Goal: Task Accomplishment & Management: Complete application form

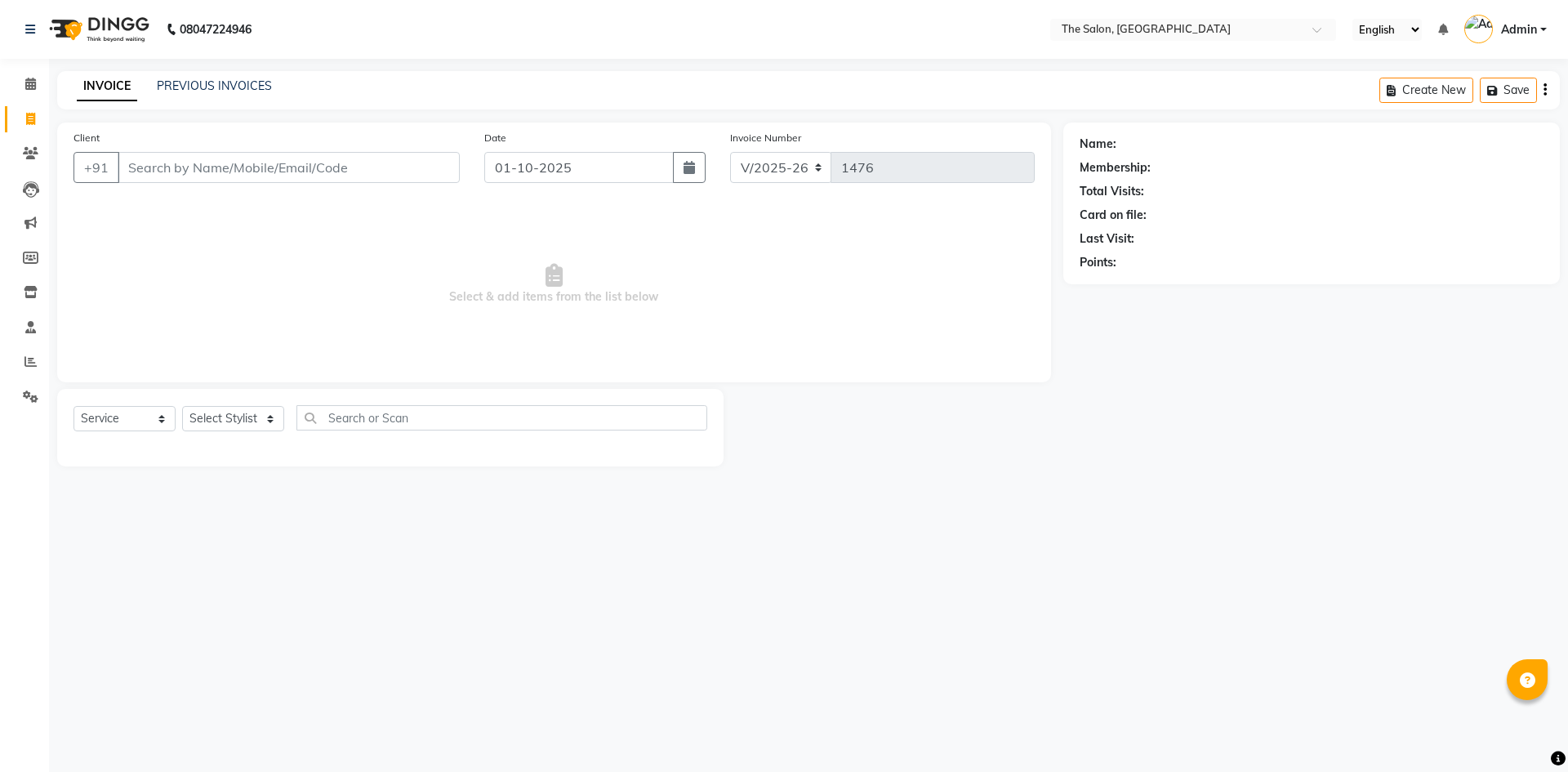
select select "4245"
select select "service"
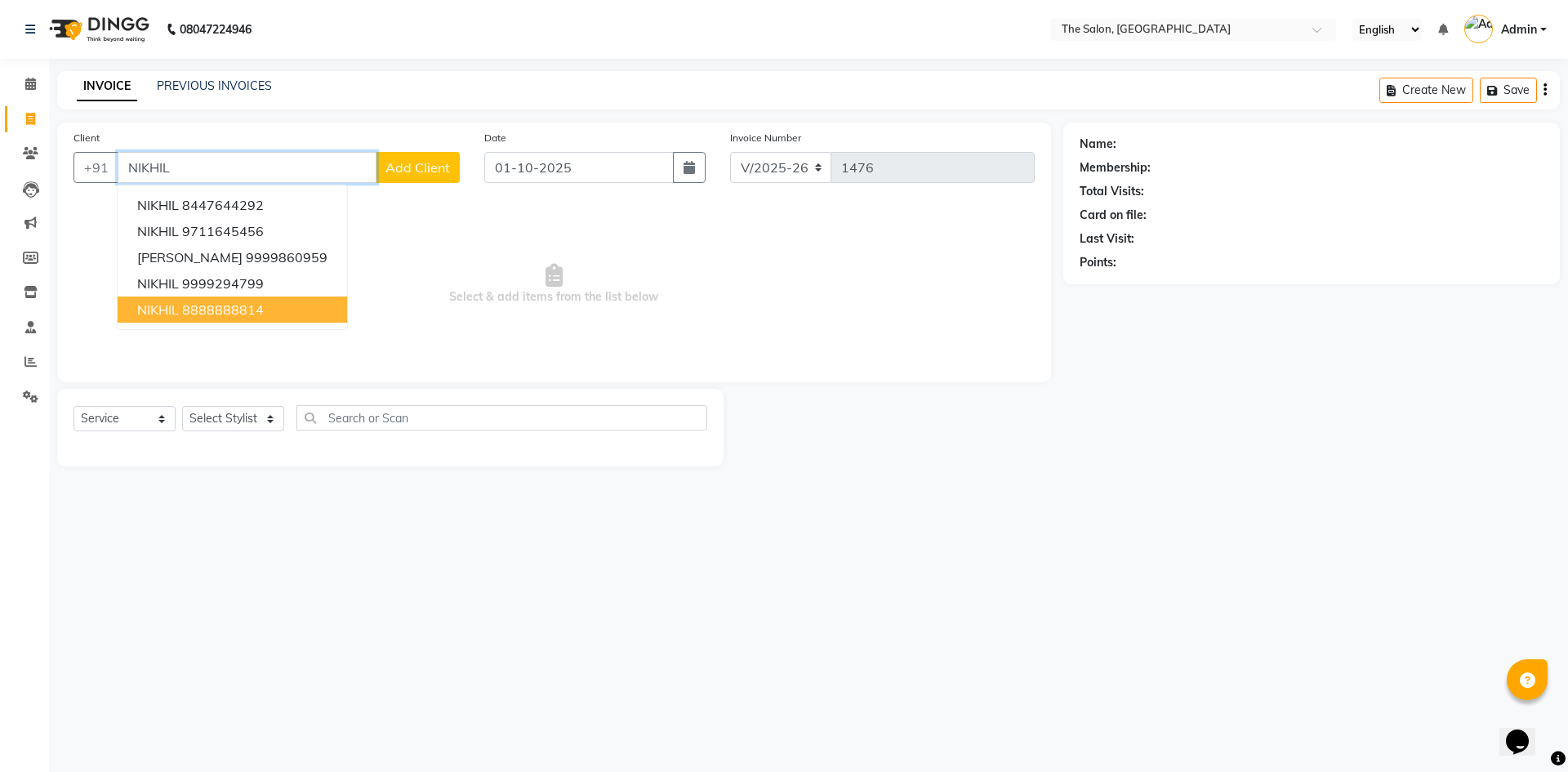
click at [238, 302] on ngb-highlight "8888888814" at bounding box center [223, 309] width 82 height 16
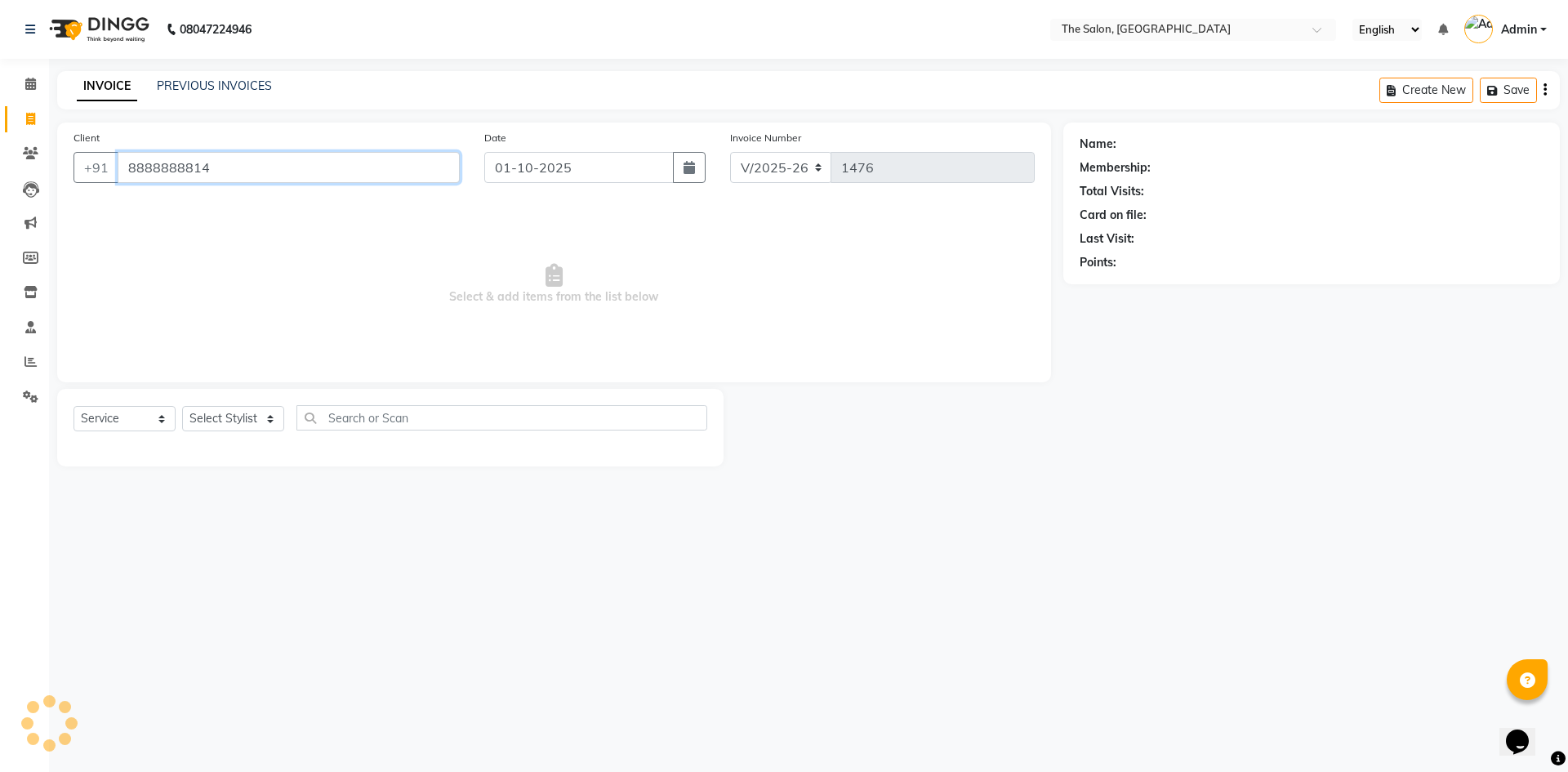
type input "8888888814"
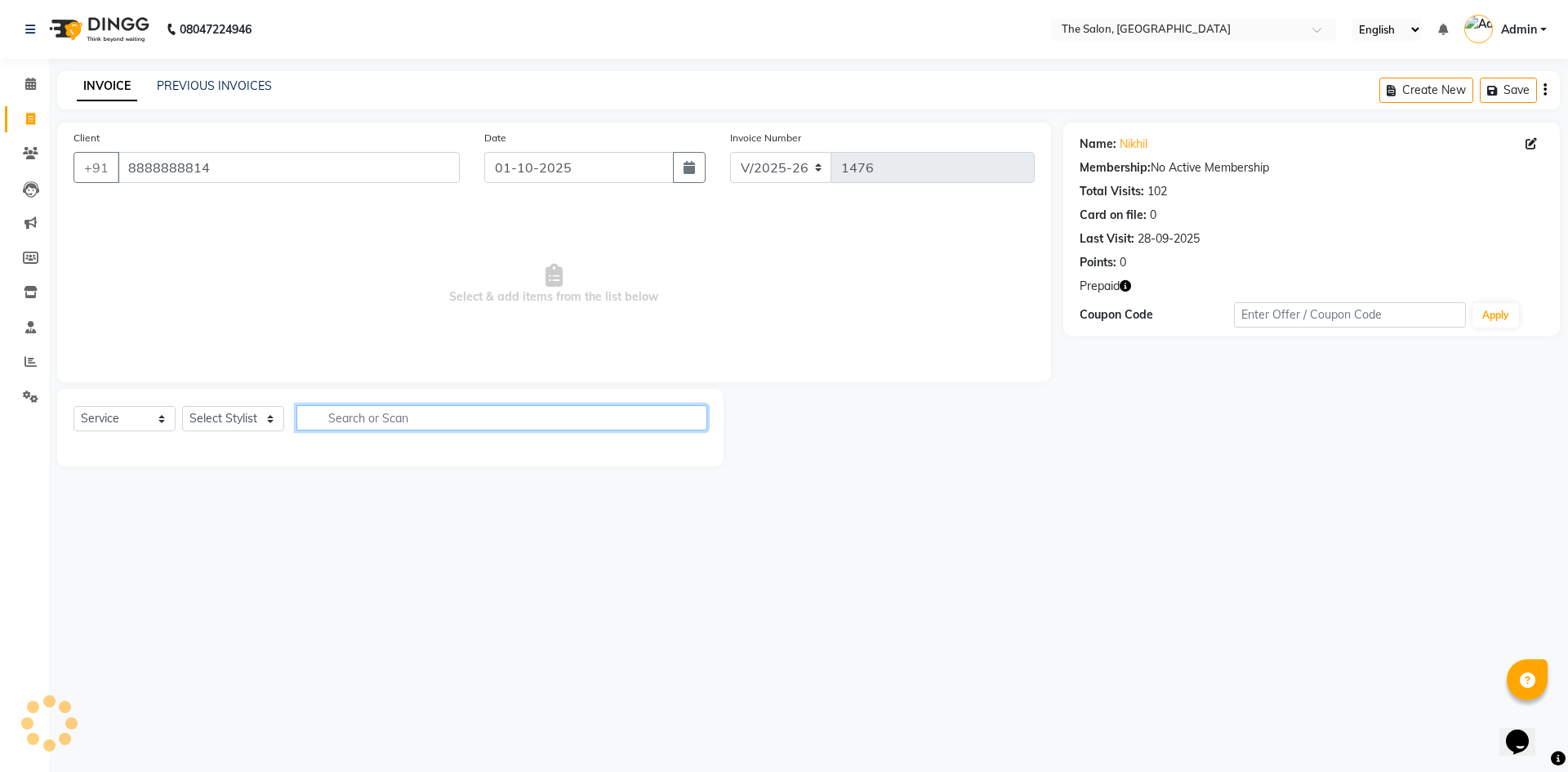
click at [386, 408] on input "text" at bounding box center [502, 417] width 411 height 25
click at [417, 423] on input "CUT" at bounding box center [491, 417] width 388 height 25
type input "CUT"
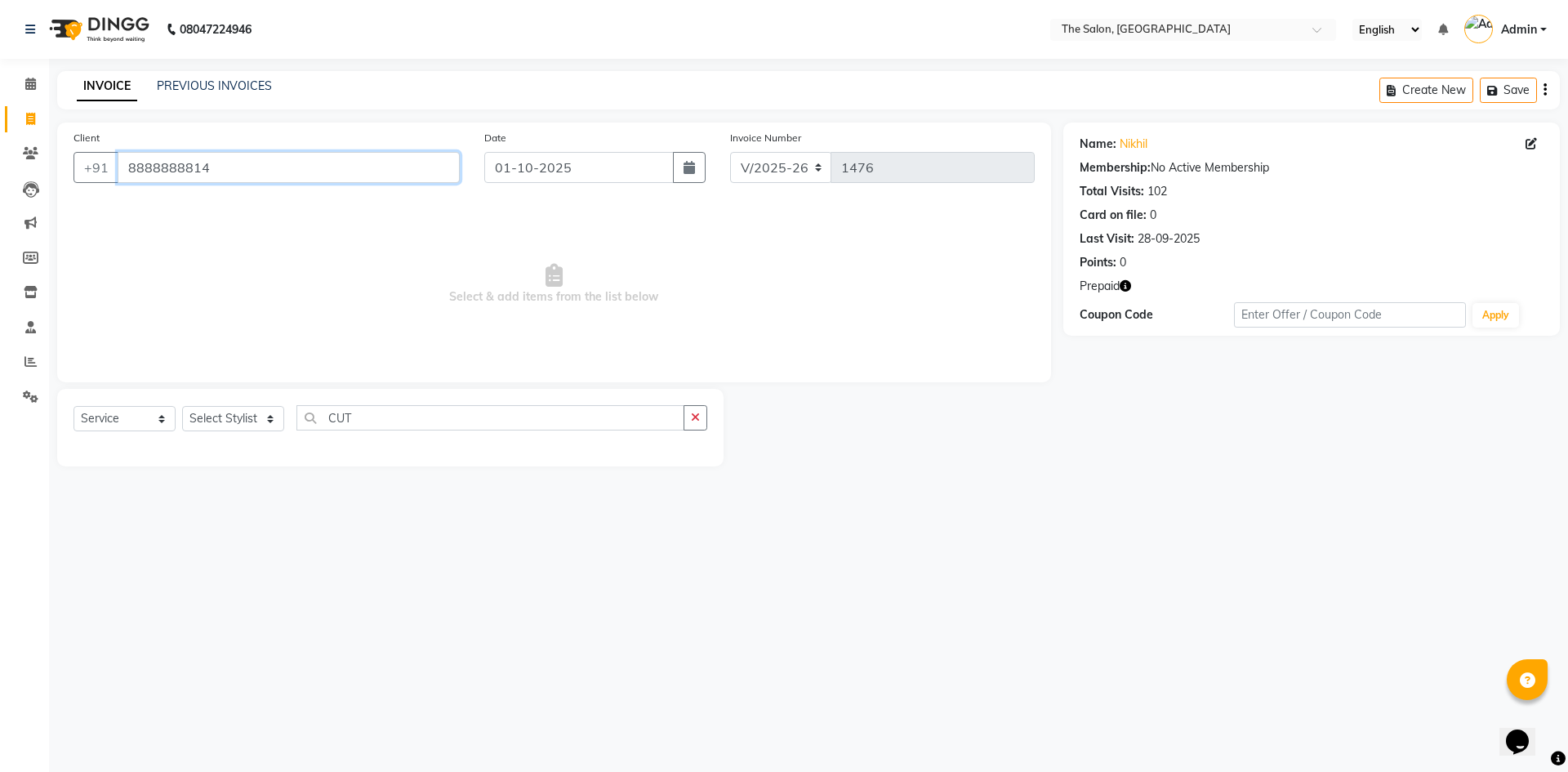
click at [223, 166] on input "8888888814" at bounding box center [288, 167] width 342 height 31
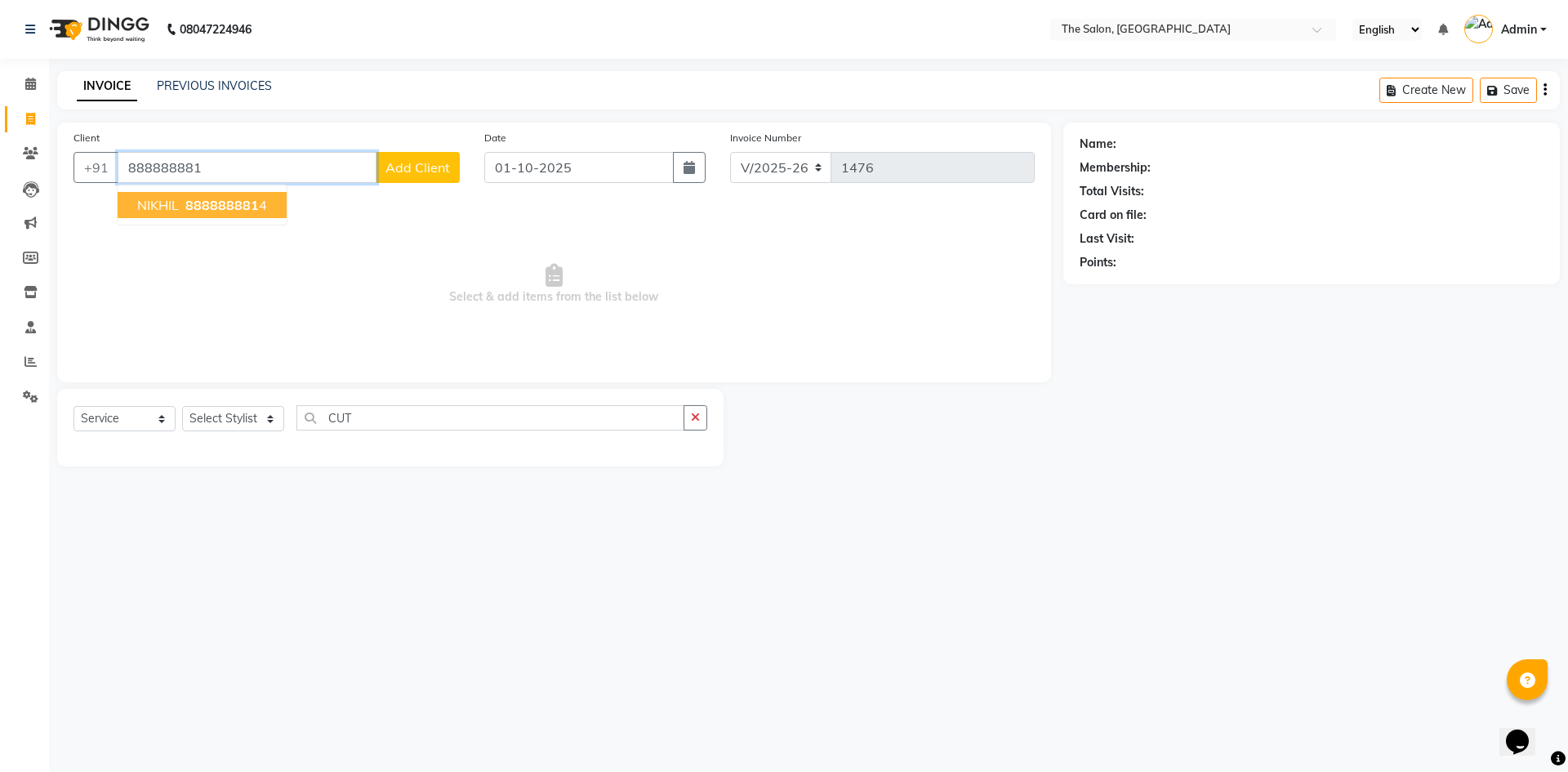
click at [258, 206] on ngb-highlight "888888881 4" at bounding box center [224, 204] width 85 height 16
type input "8888888814"
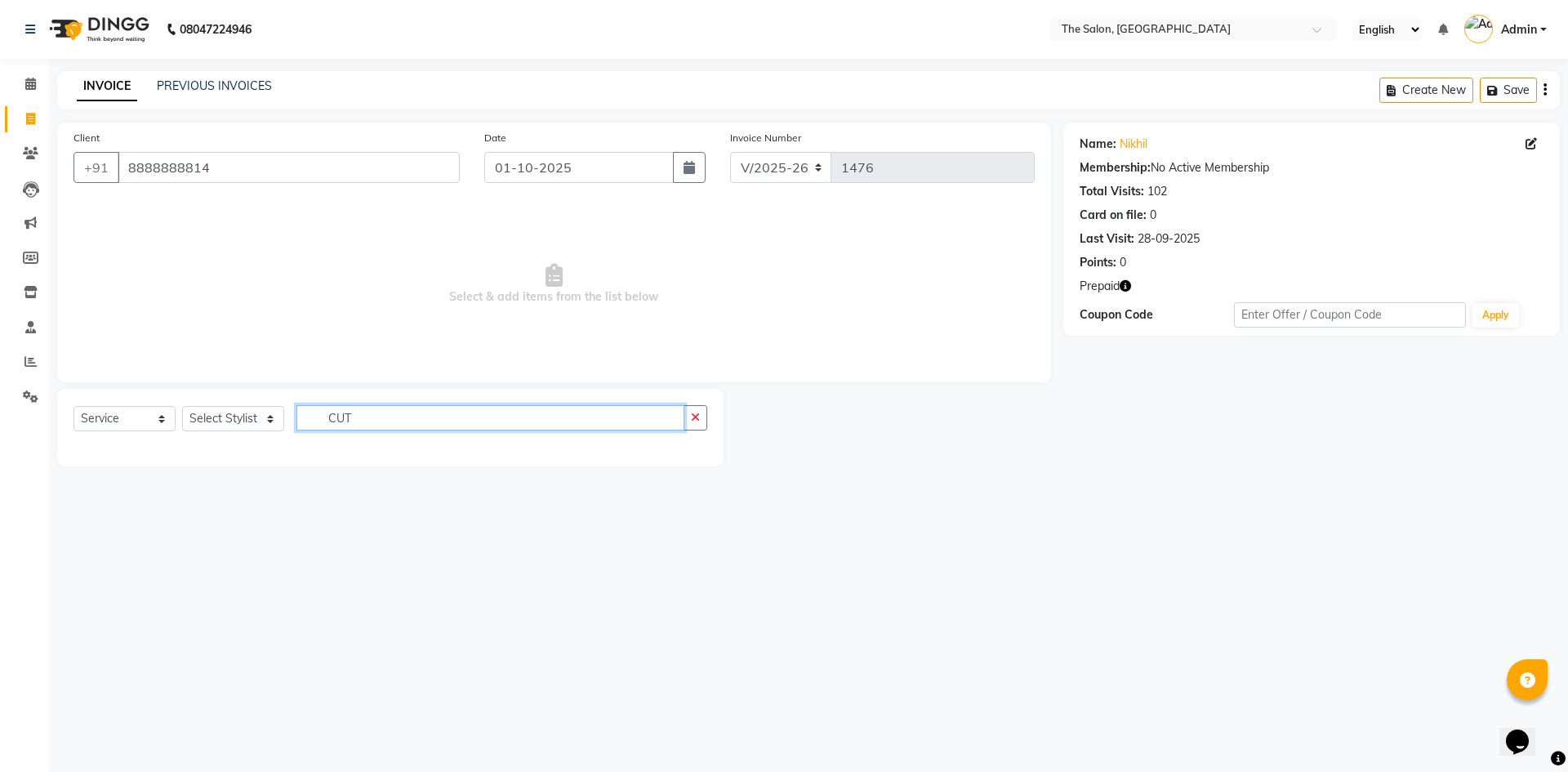
click at [404, 422] on input "CUT" at bounding box center [491, 417] width 388 height 25
click at [776, 541] on div "08047224946 Select Location × The Salon, Rajouri Garden English ENGLISH Español…" at bounding box center [784, 386] width 1568 height 772
click at [1130, 286] on icon "button" at bounding box center [1125, 286] width 11 height 11
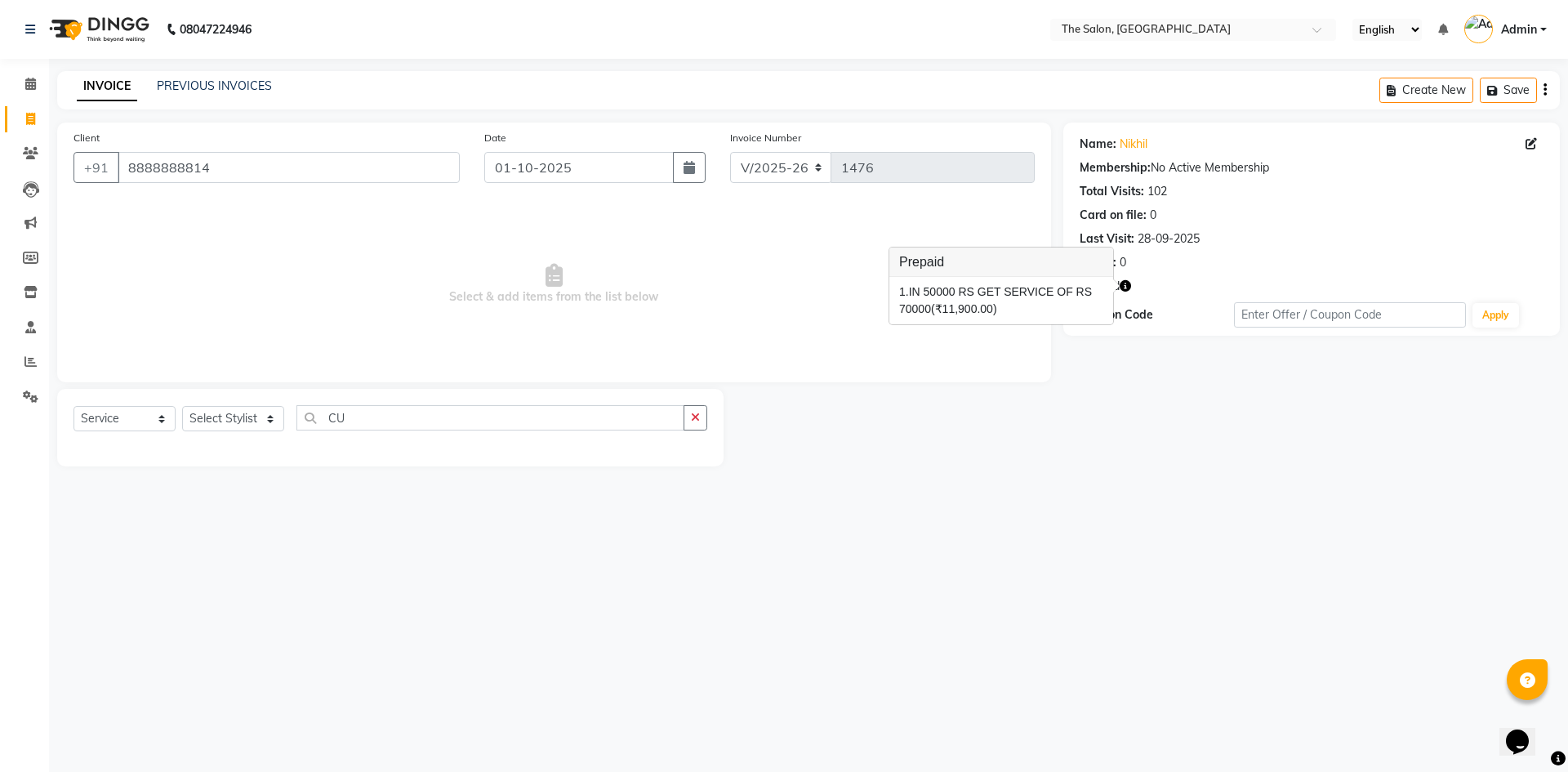
drag, startPoint x: 861, startPoint y: 449, endPoint x: 812, endPoint y: 452, distance: 49.1
click at [861, 450] on div at bounding box center [894, 428] width 340 height 78
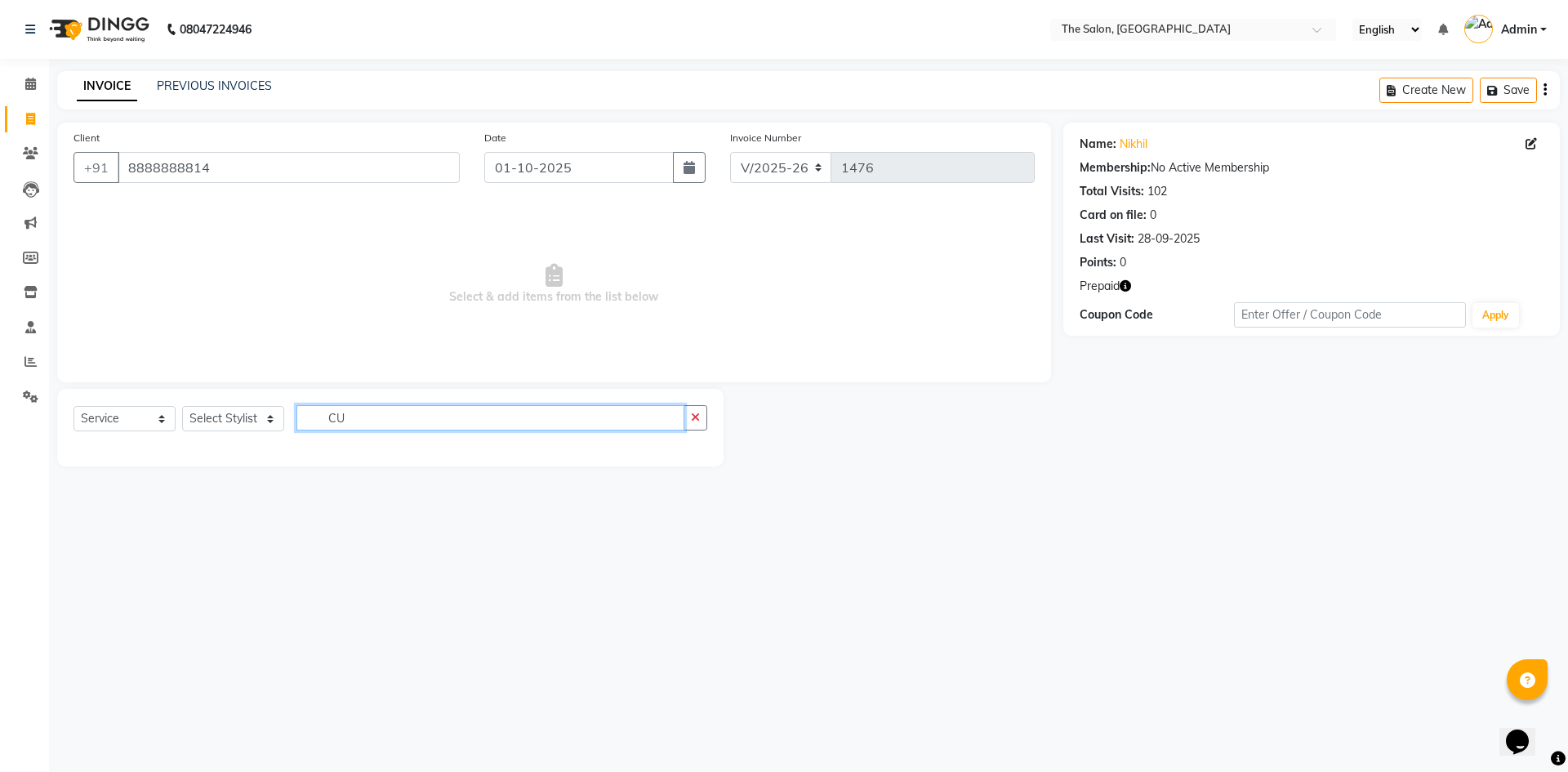
click at [380, 421] on input "CU" at bounding box center [491, 417] width 388 height 25
type input "C"
click at [241, 430] on select "Select Stylist [PERSON_NAME] [PERSON_NAME] AKASH [PERSON_NAME] ARJUN [PERSON_NA…" at bounding box center [233, 418] width 102 height 25
select select "22745"
click at [182, 406] on select "Select Stylist [PERSON_NAME] [PERSON_NAME] AKASH [PERSON_NAME] ARJUN [PERSON_NA…" at bounding box center [233, 418] width 102 height 25
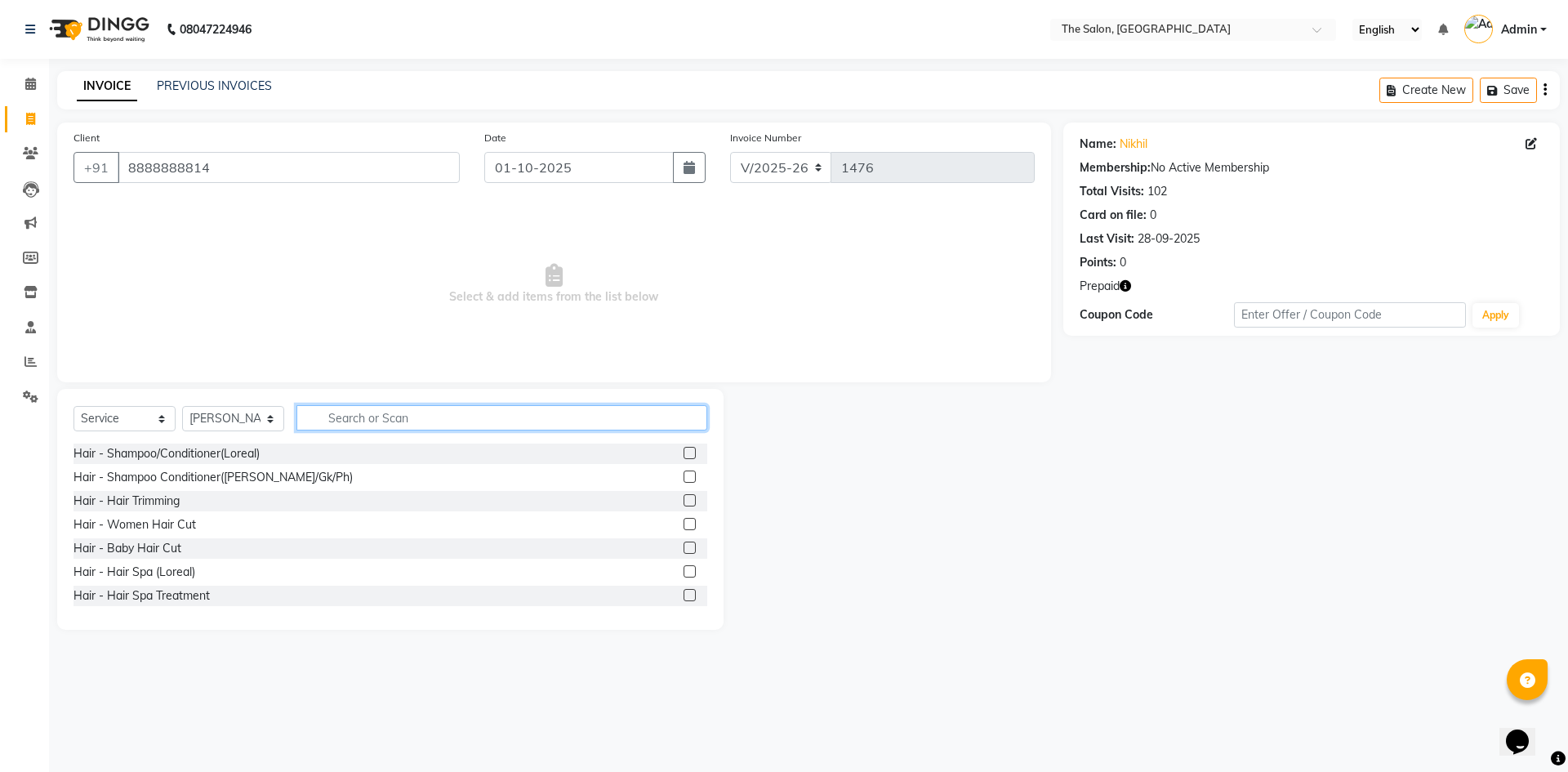
click at [398, 424] on input "text" at bounding box center [502, 417] width 411 height 25
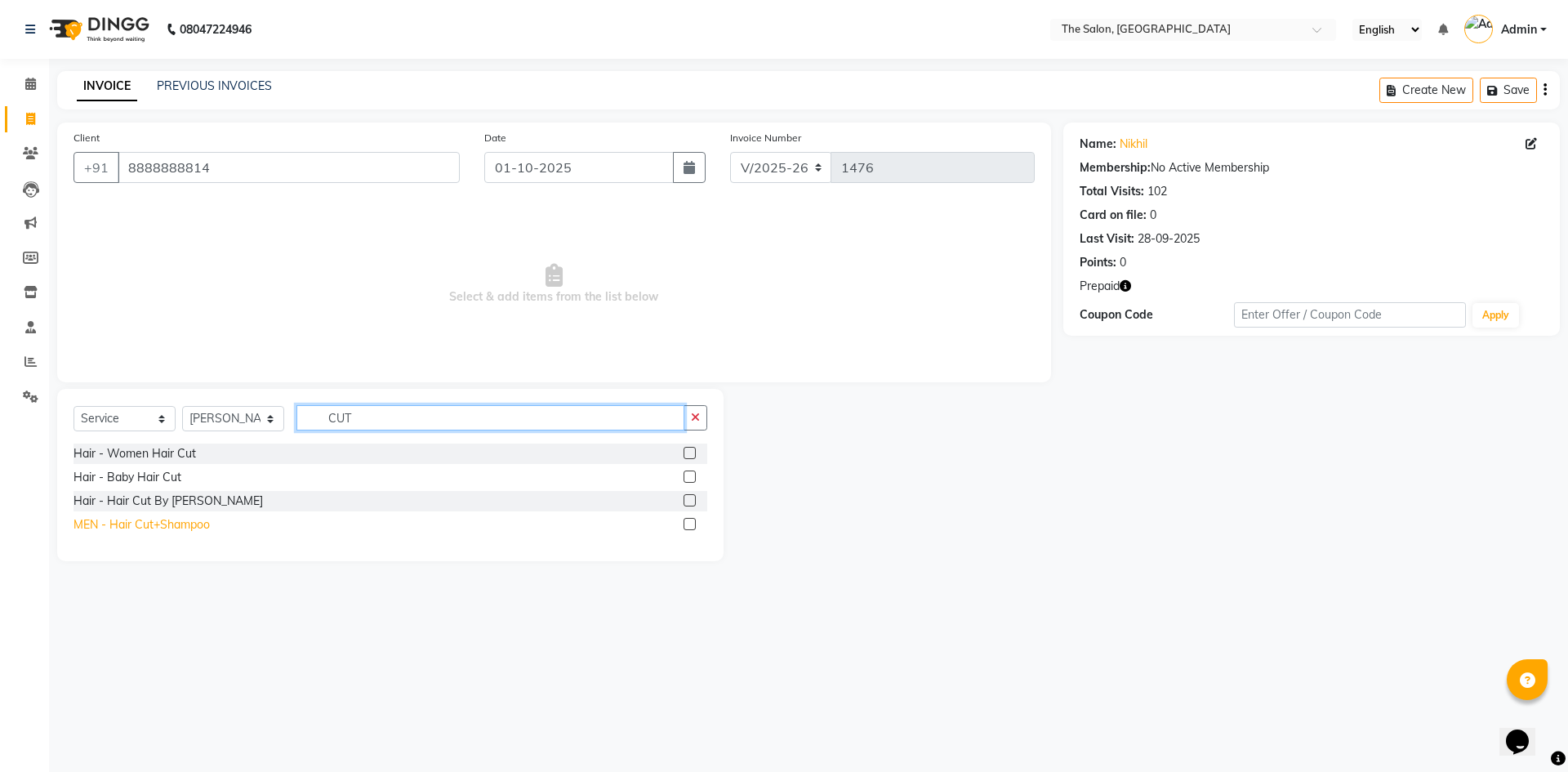
type input "CUT"
click at [116, 522] on div "MEN - Hair Cut+Shampoo" at bounding box center [141, 524] width 136 height 17
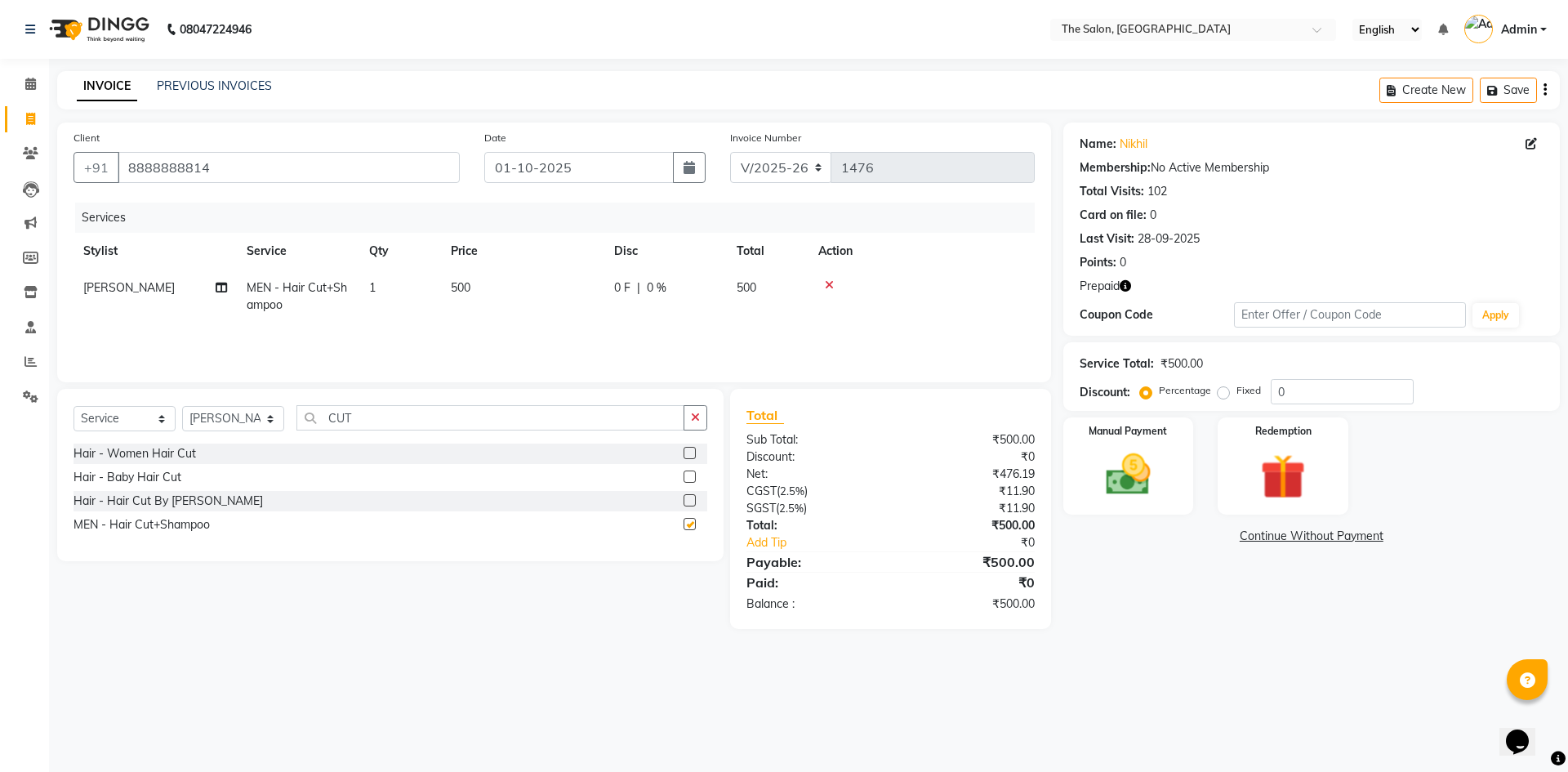
checkbox input "false"
click at [439, 414] on input "CUT" at bounding box center [491, 417] width 388 height 25
type input "C"
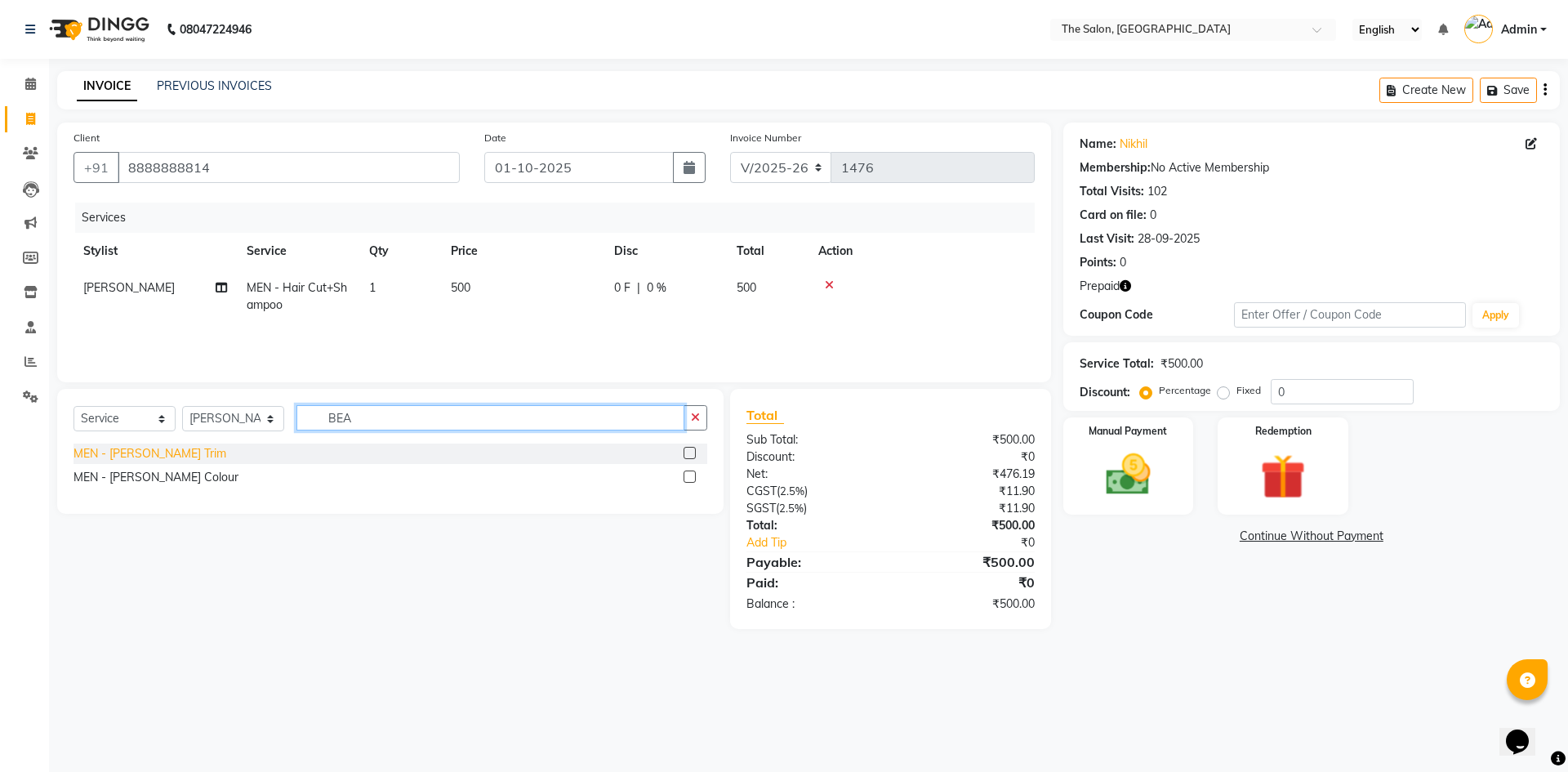
type input "BEA"
click at [129, 452] on div "MEN - [PERSON_NAME] Trim" at bounding box center [149, 454] width 153 height 17
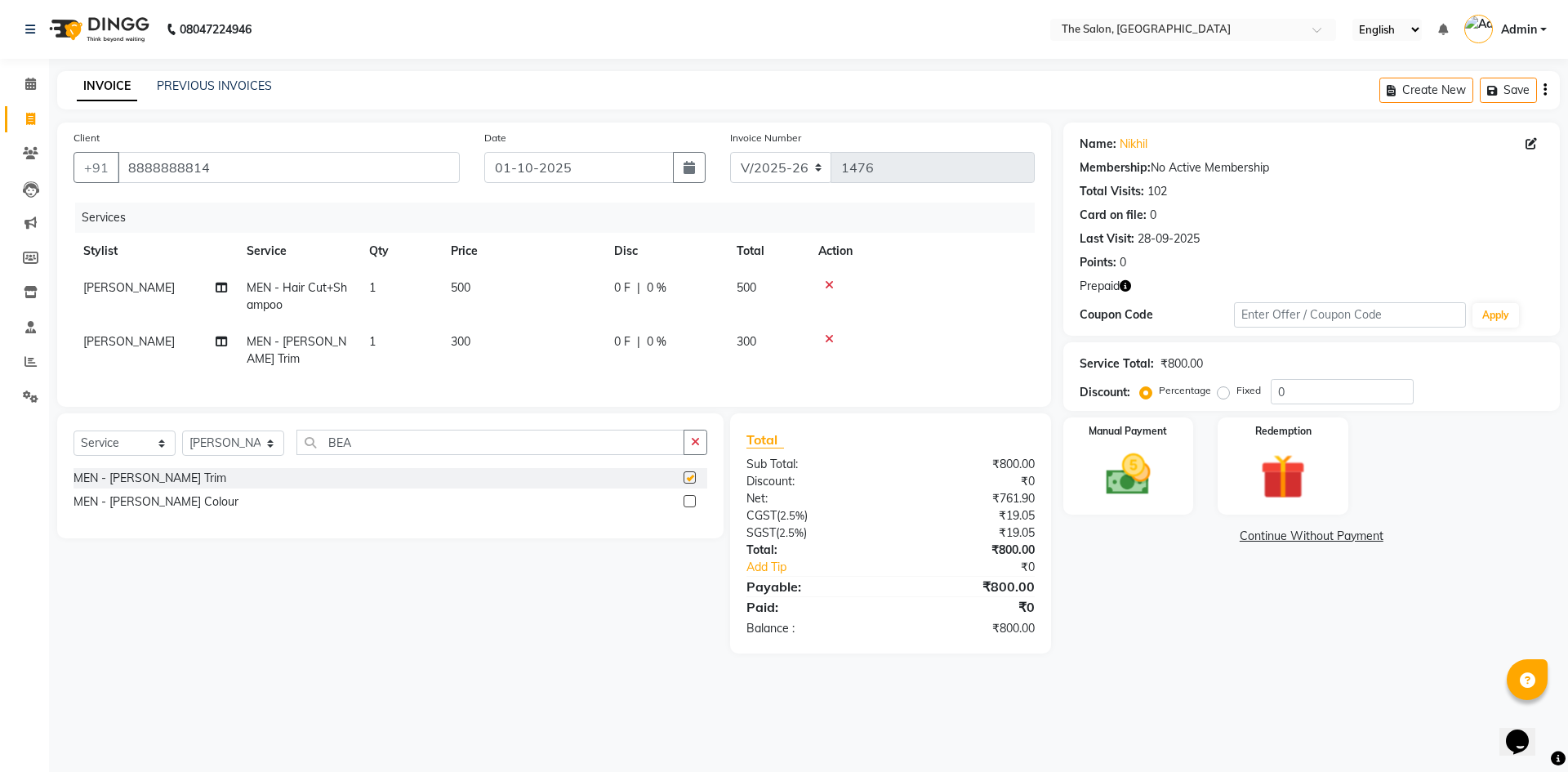
checkbox input "false"
drag, startPoint x: 1265, startPoint y: 481, endPoint x: 1273, endPoint y: 510, distance: 30.1
click at [1265, 482] on img at bounding box center [1283, 476] width 76 height 58
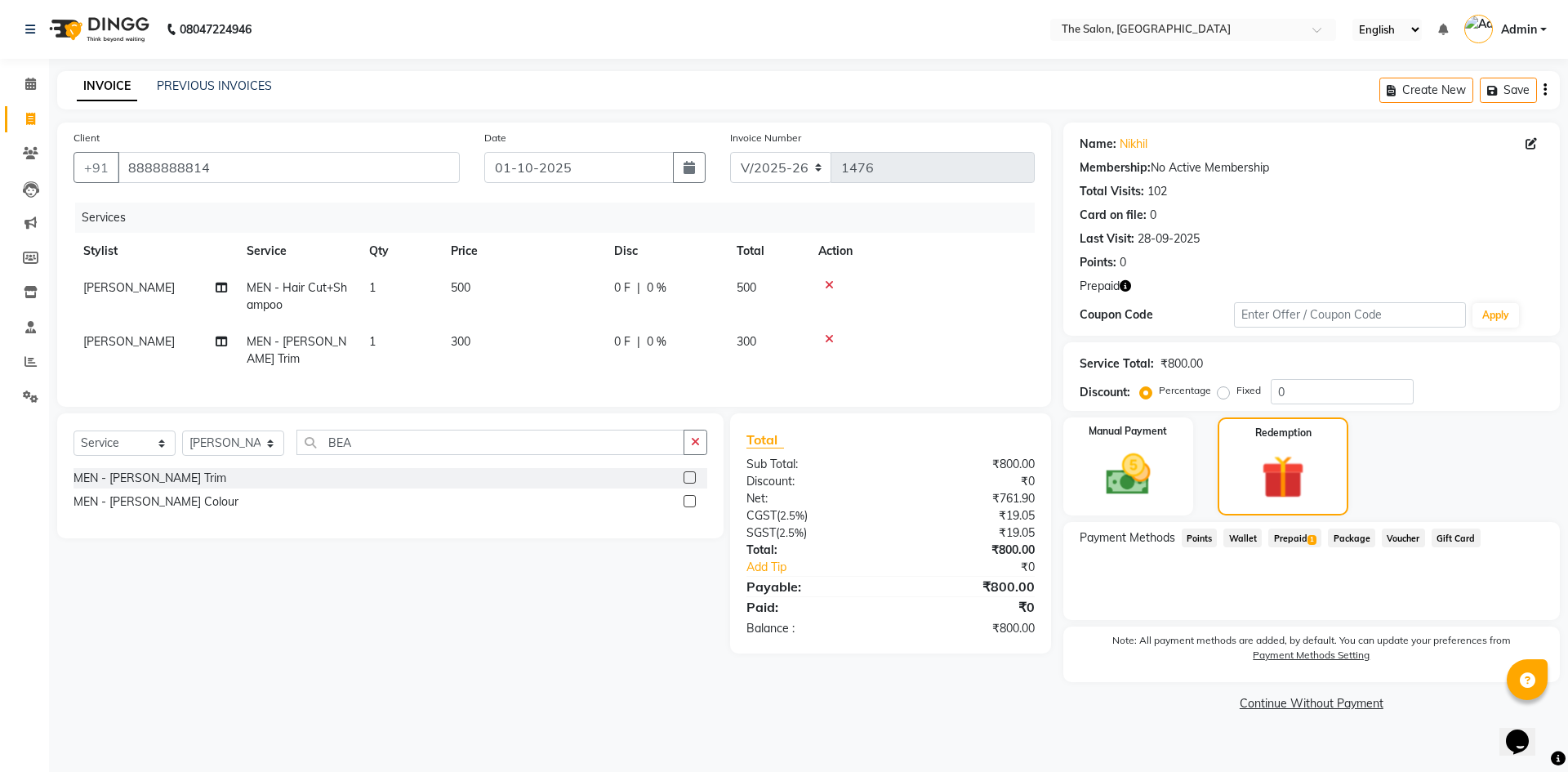
click at [1301, 537] on span "Prepaid 1" at bounding box center [1295, 538] width 53 height 19
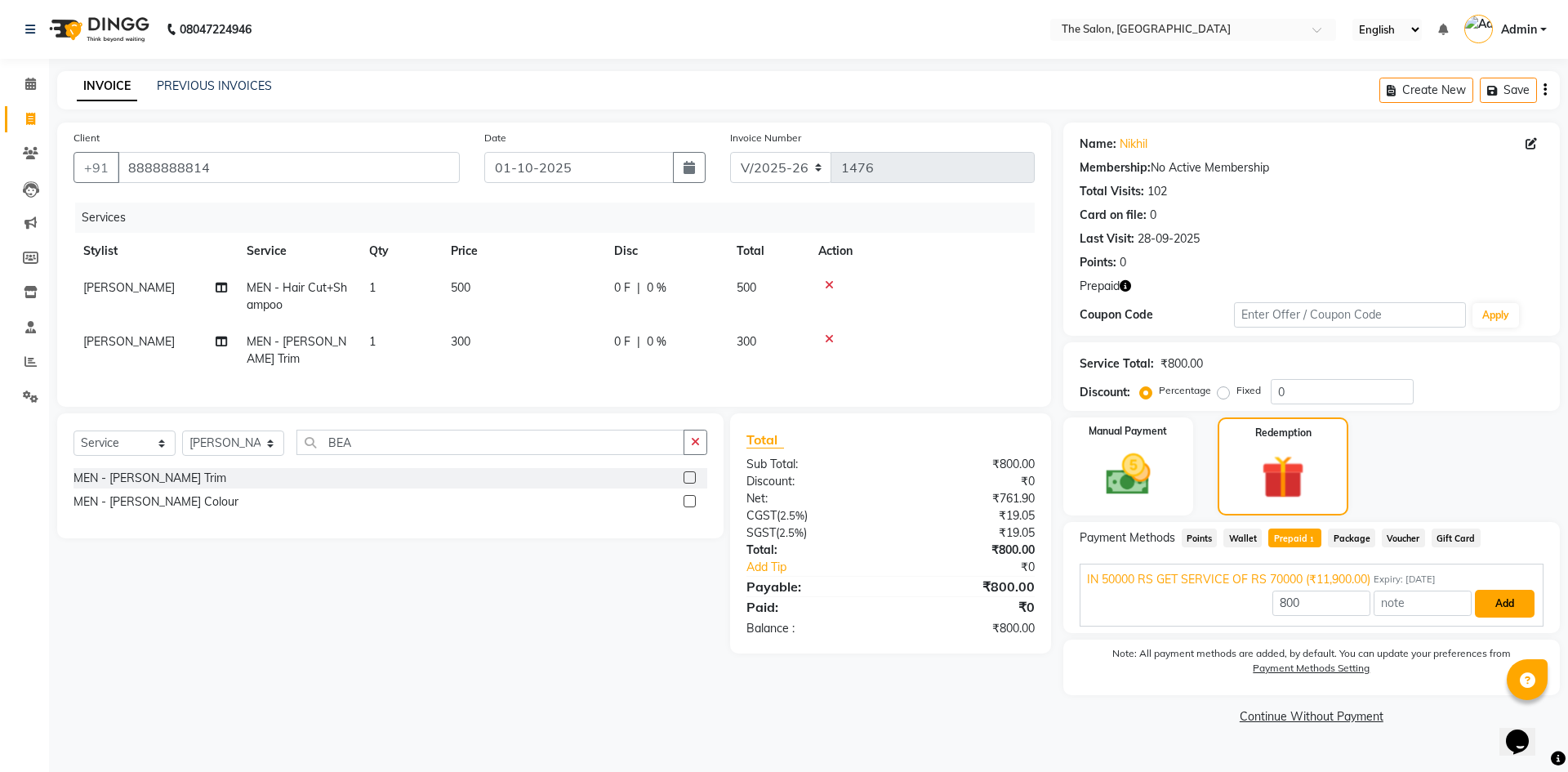
click at [1513, 594] on button "Add" at bounding box center [1504, 604] width 60 height 28
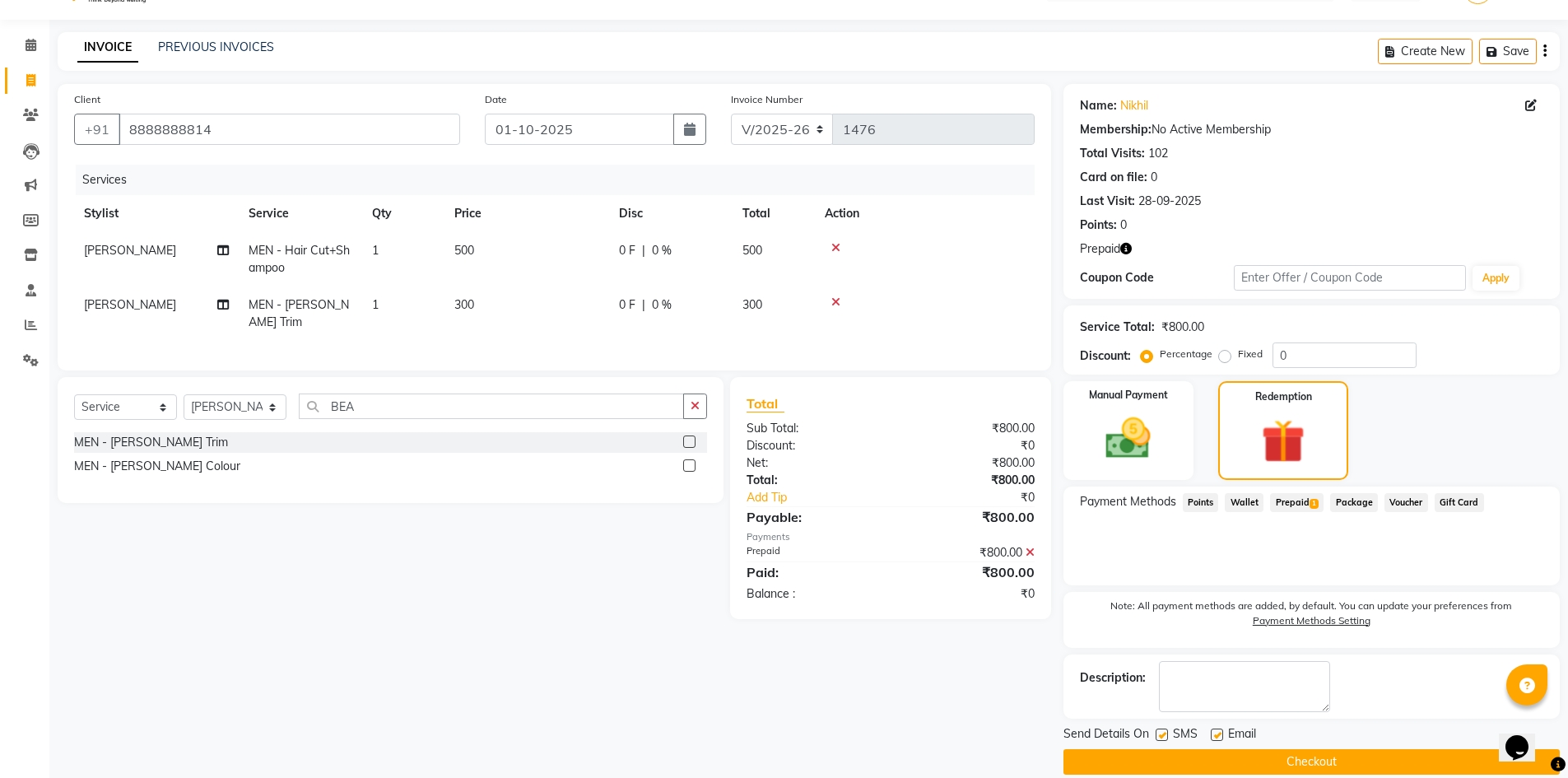
scroll to position [61, 0]
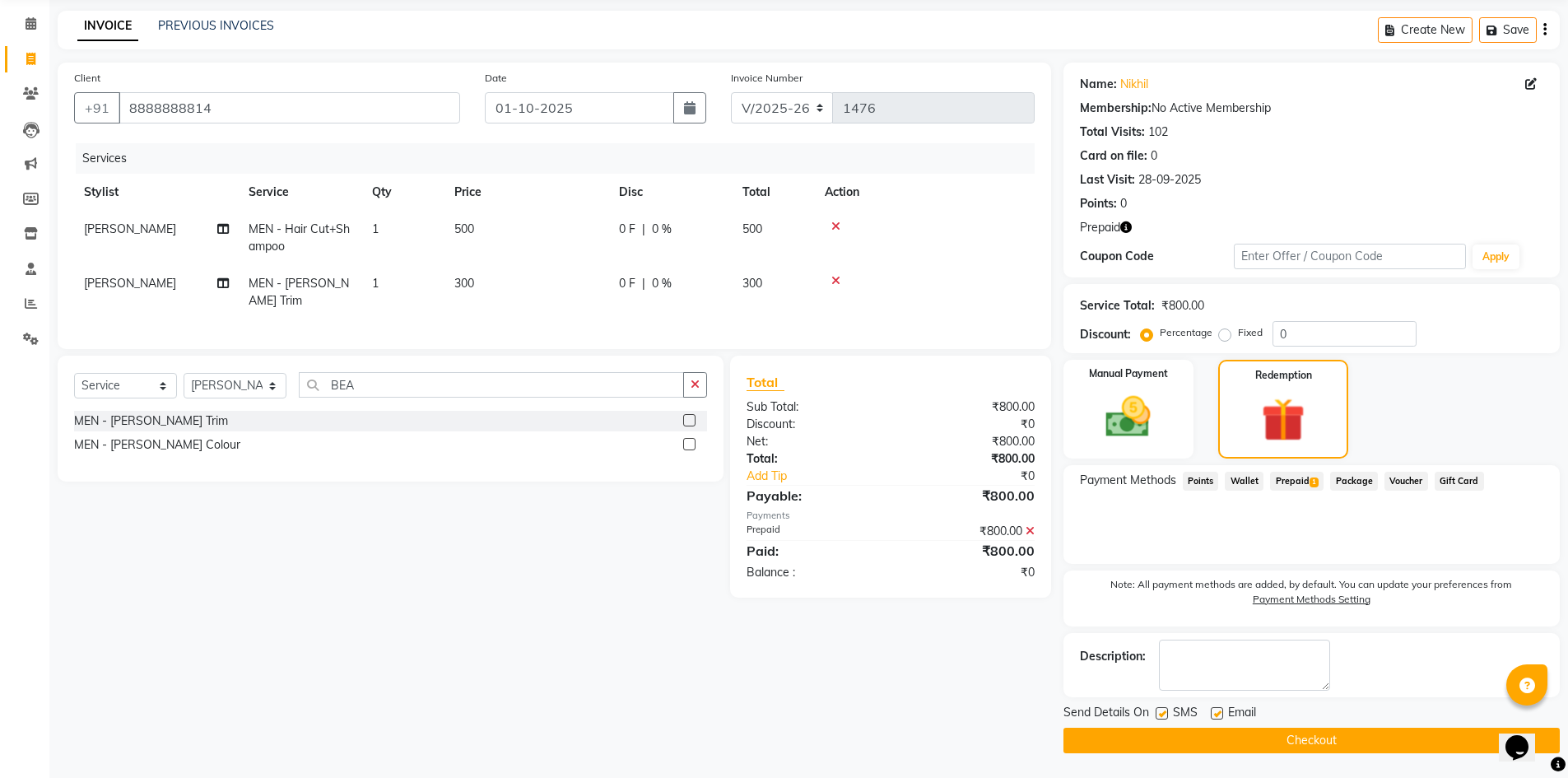
click at [1310, 734] on button "Checkout" at bounding box center [1311, 740] width 496 height 25
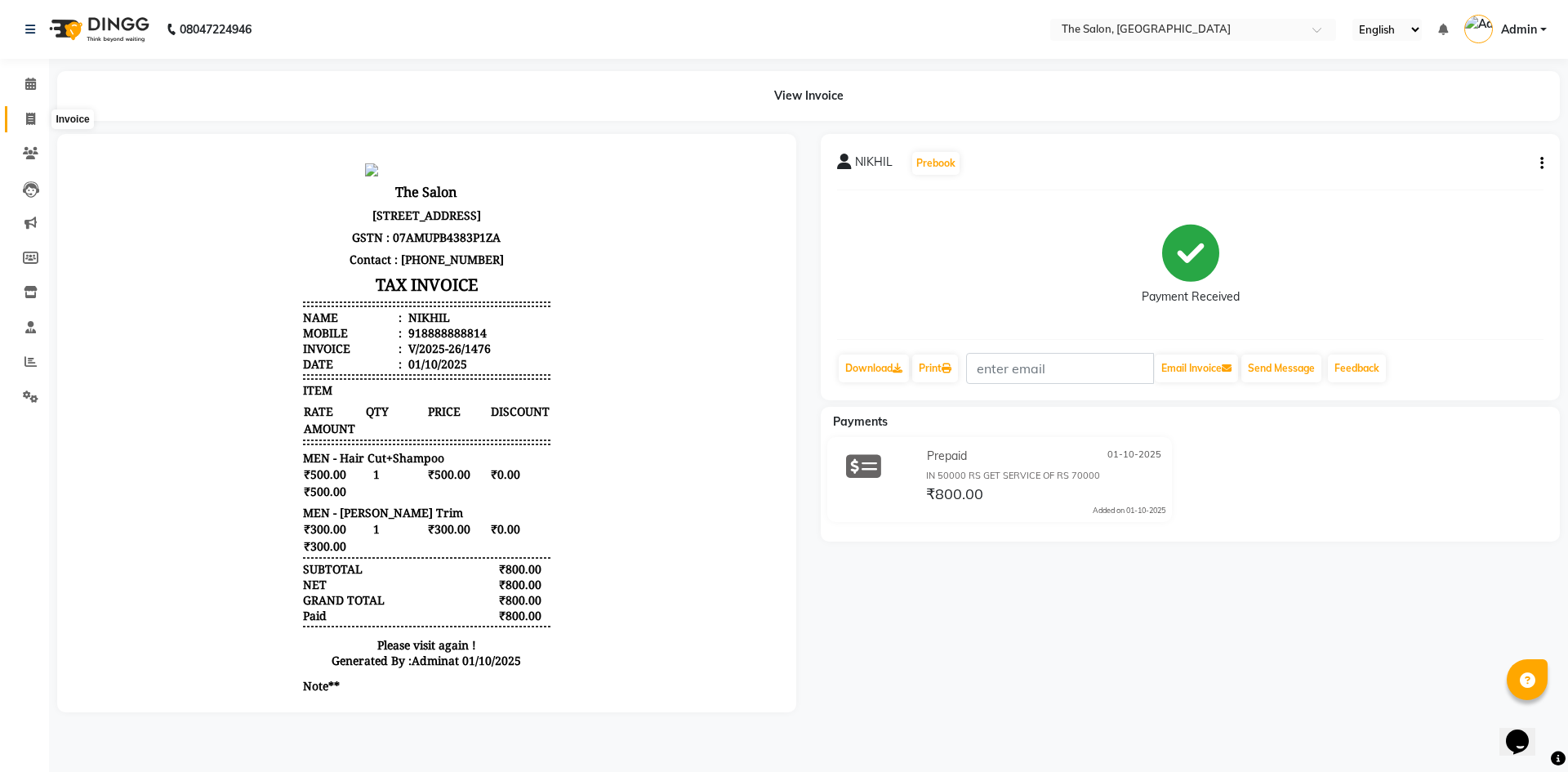
click at [26, 121] on icon at bounding box center [30, 119] width 9 height 12
select select "service"
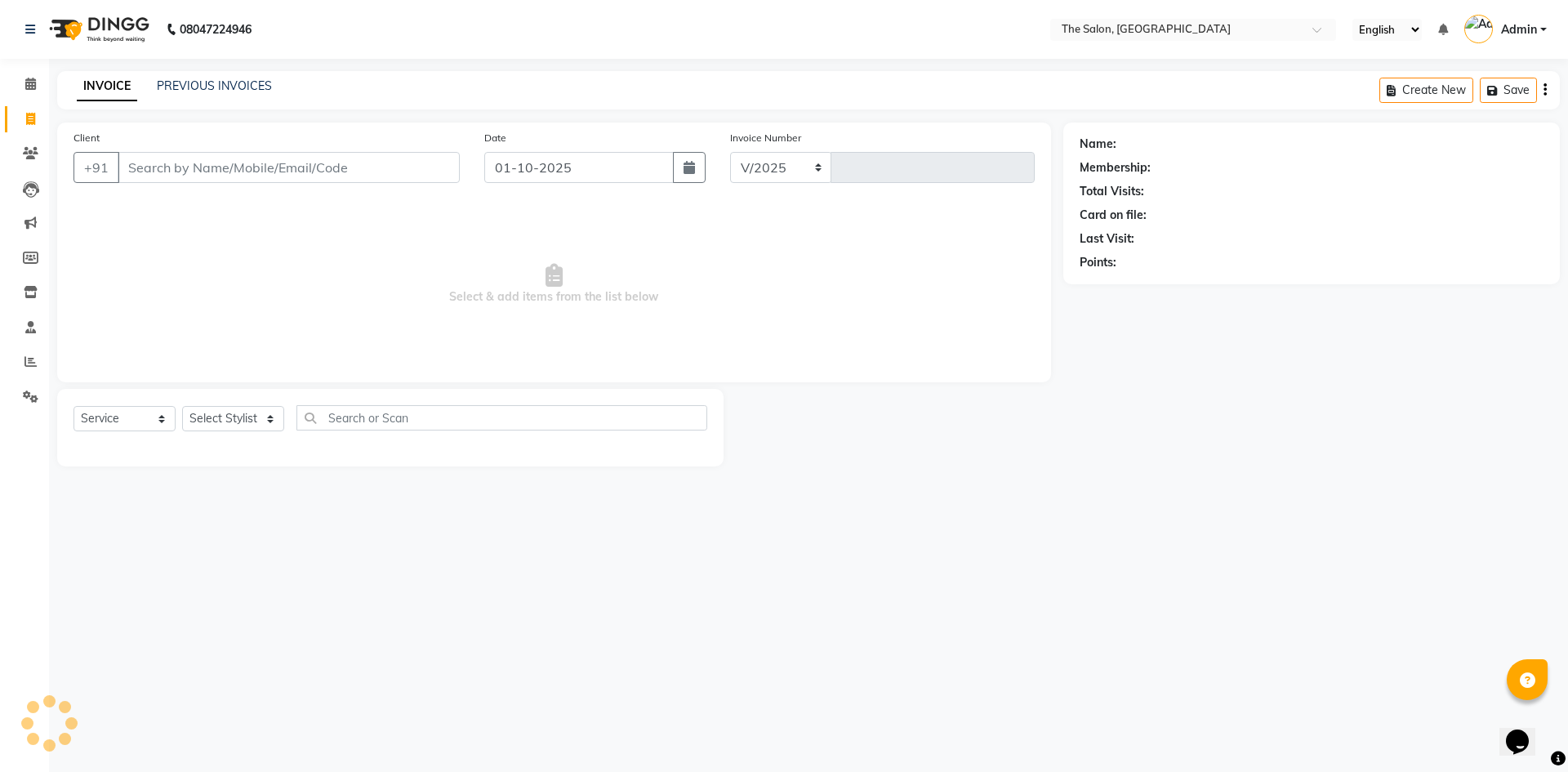
select select "4245"
type input "1477"
click at [221, 172] on input "Client" at bounding box center [288, 167] width 342 height 31
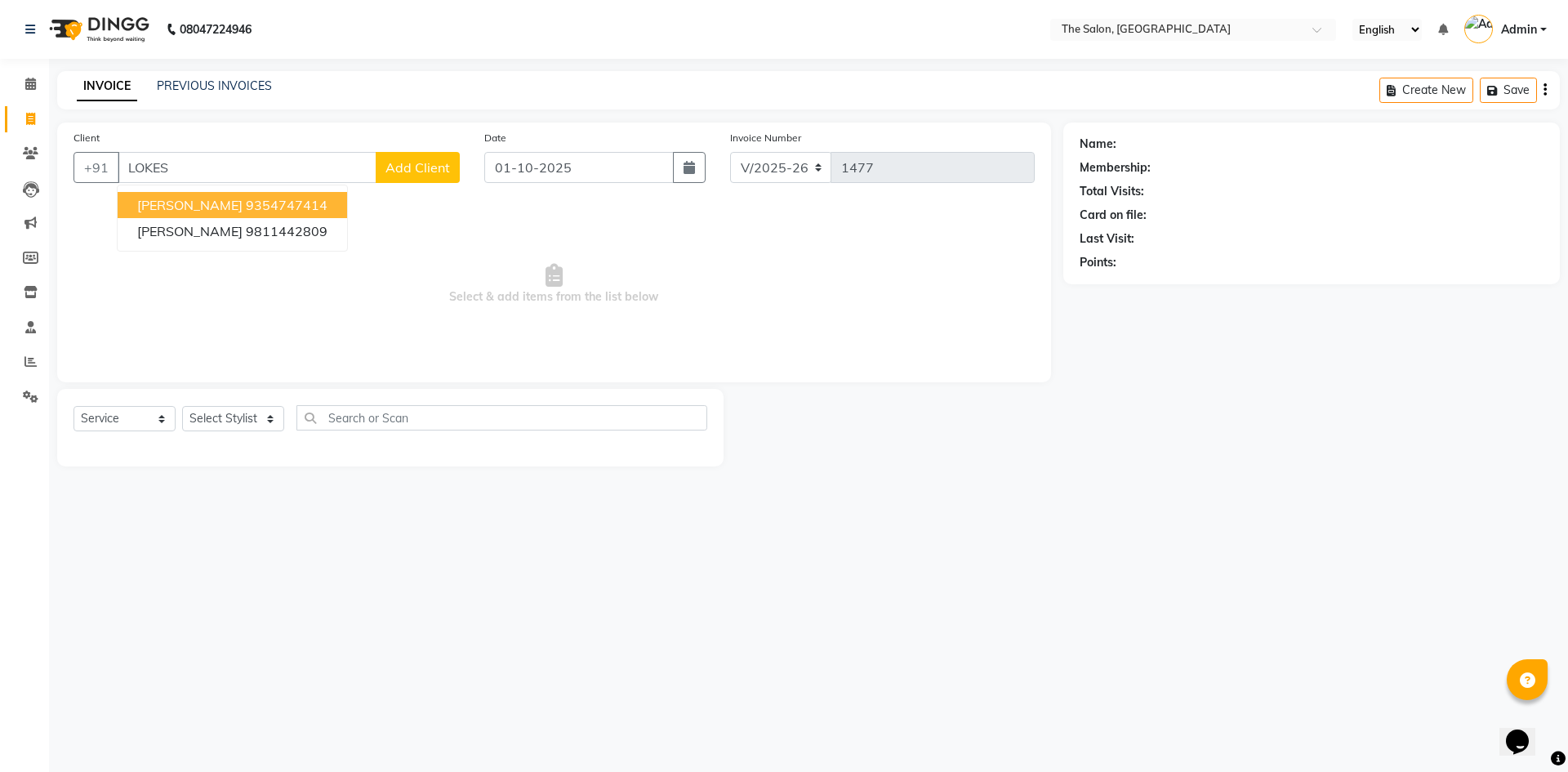
click at [210, 213] on button "[PERSON_NAME] 9354747414" at bounding box center [232, 205] width 229 height 26
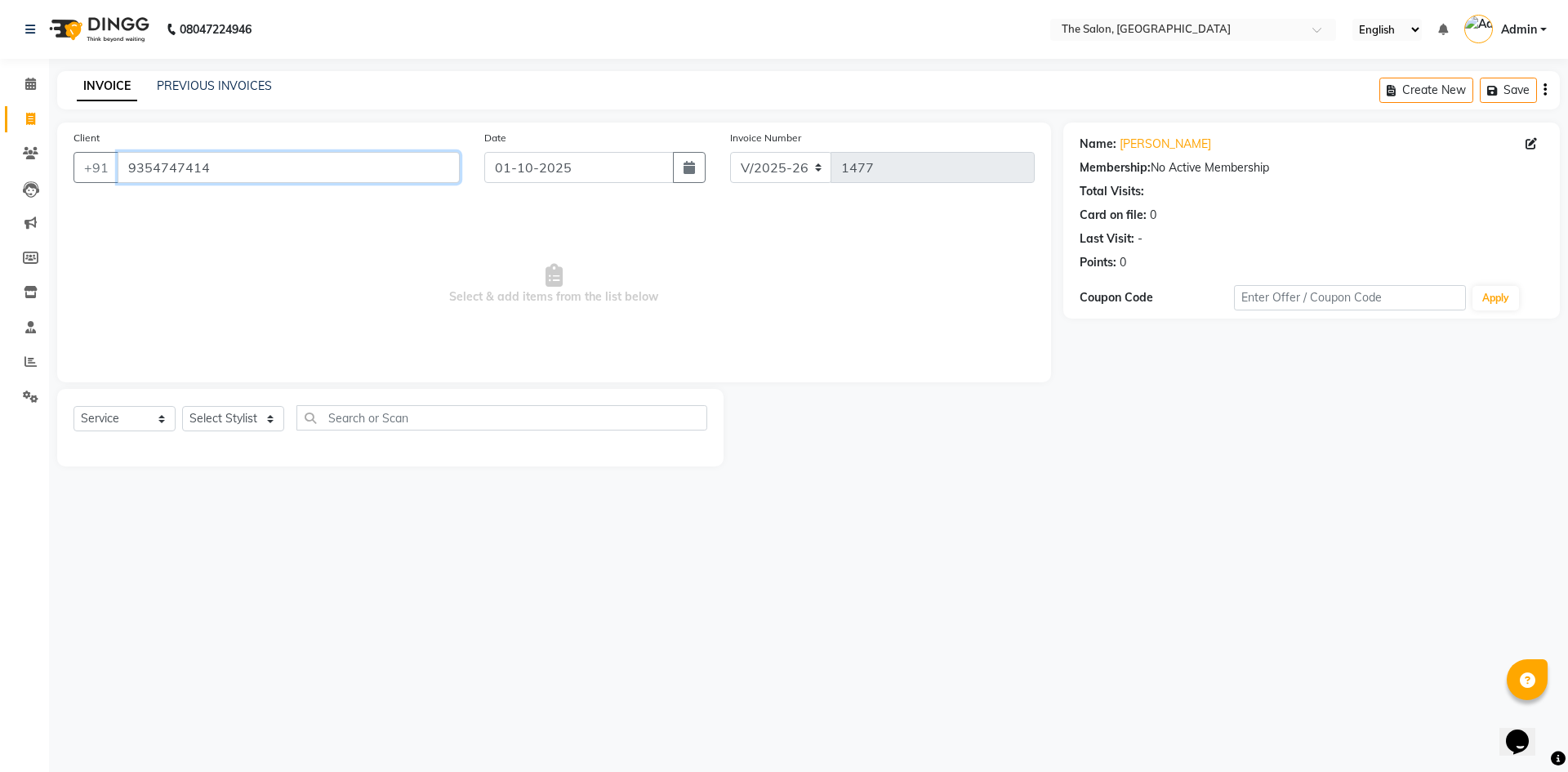
click at [240, 165] on input "9354747414" at bounding box center [288, 167] width 342 height 31
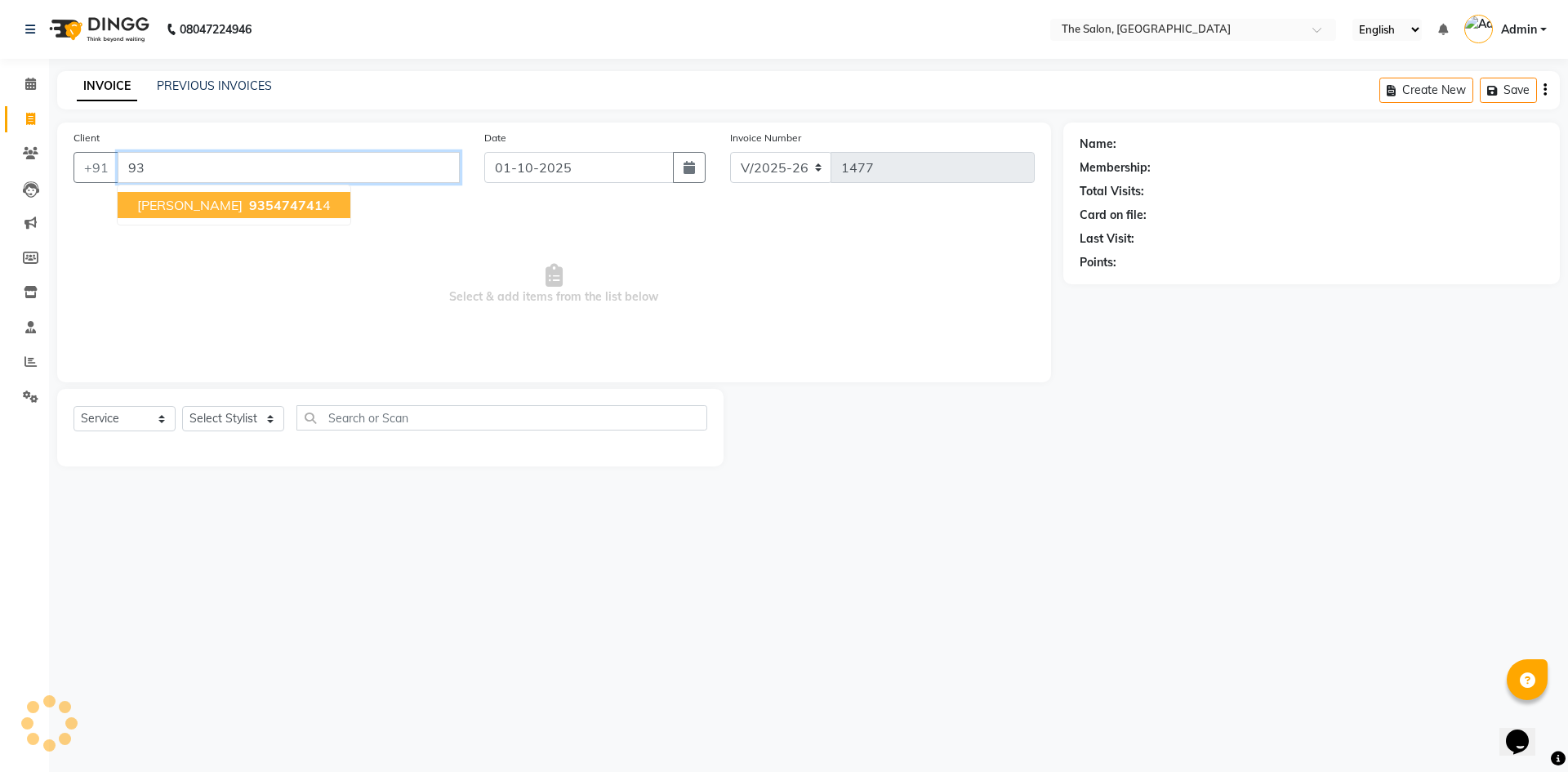
type input "9"
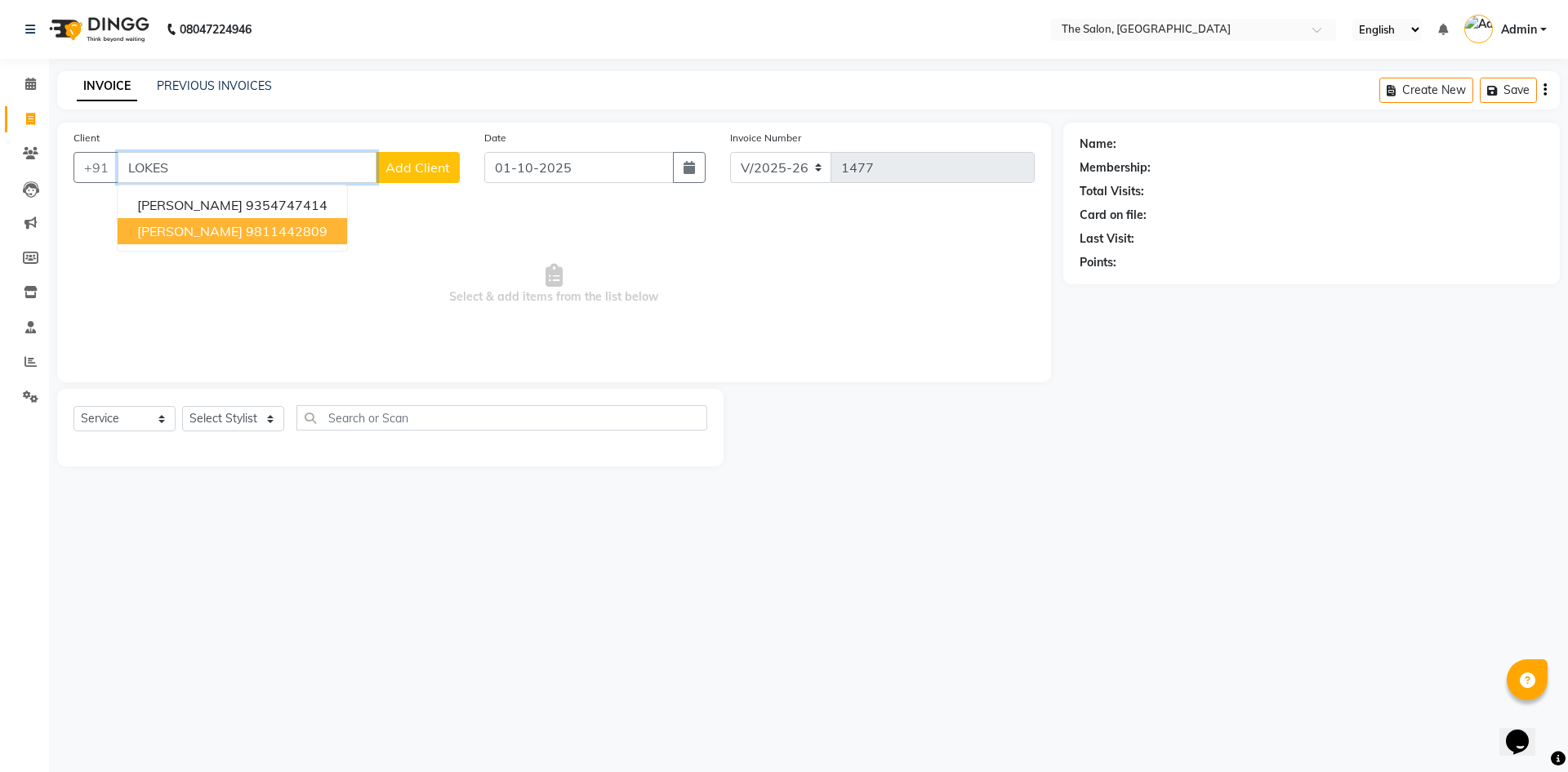
click at [248, 230] on ngb-highlight "9811442809" at bounding box center [286, 231] width 82 height 16
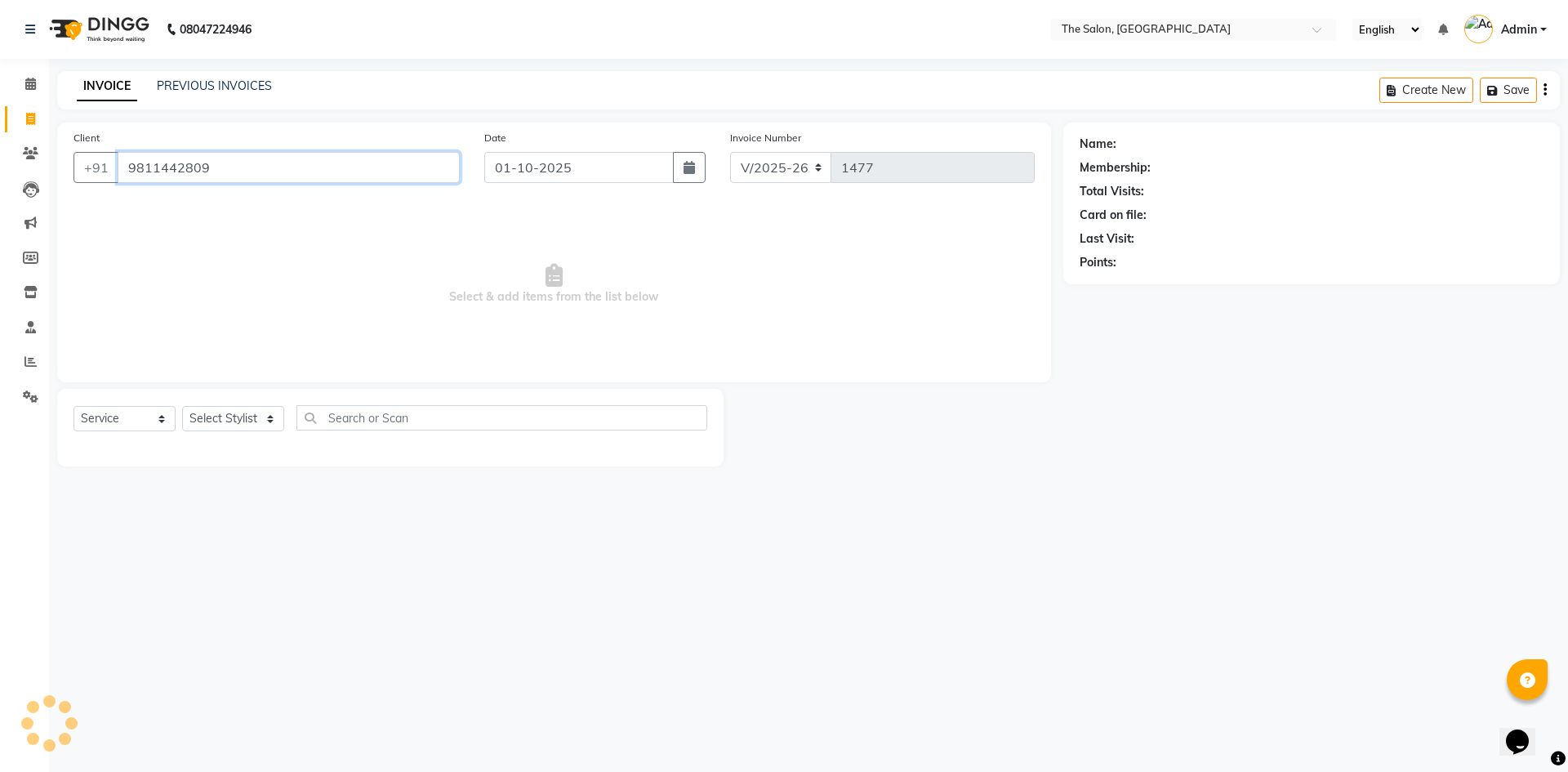
type input "9811442809"
click at [1125, 287] on icon "button" at bounding box center [1125, 286] width 11 height 11
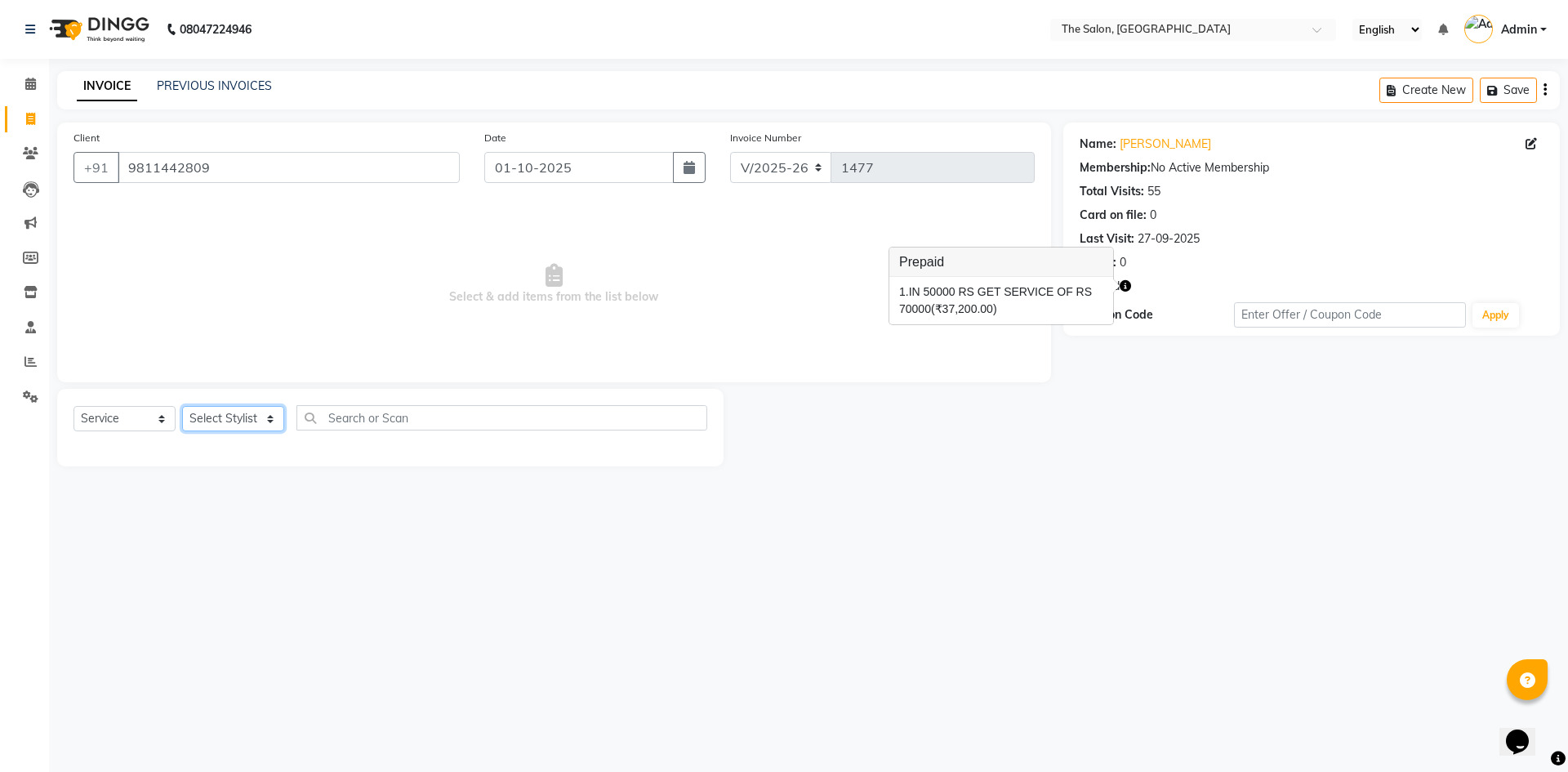
drag, startPoint x: 261, startPoint y: 421, endPoint x: 257, endPoint y: 407, distance: 14.6
click at [261, 421] on select "Select Stylist [PERSON_NAME] [PERSON_NAME] AKASH [PERSON_NAME] ARJUN [PERSON_NA…" at bounding box center [233, 418] width 102 height 25
select select "22746"
click at [182, 406] on select "Select Stylist [PERSON_NAME] [PERSON_NAME] AKASH [PERSON_NAME] ARJUN [PERSON_NA…" at bounding box center [233, 418] width 102 height 25
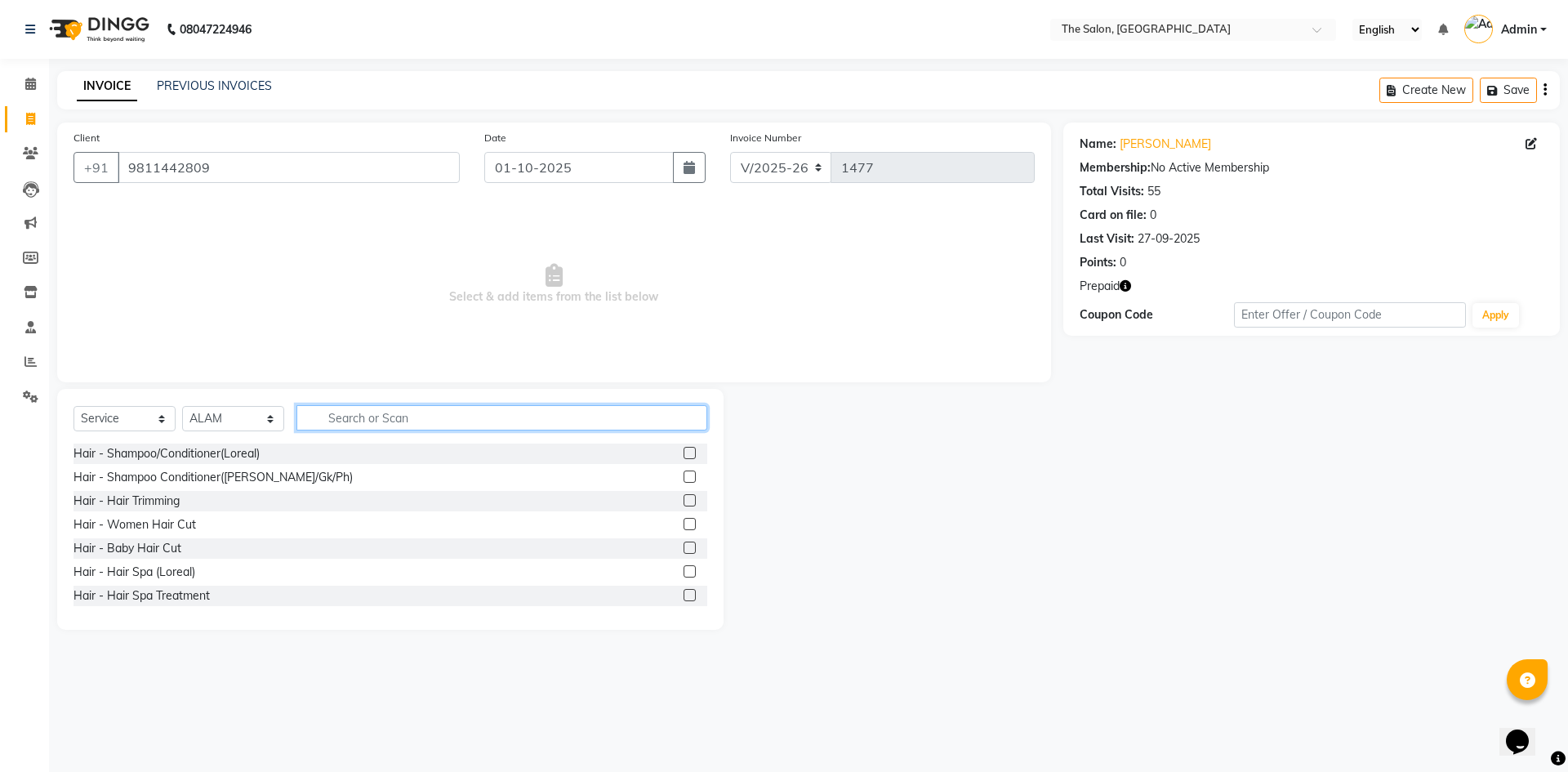
click at [359, 408] on input "text" at bounding box center [502, 417] width 411 height 25
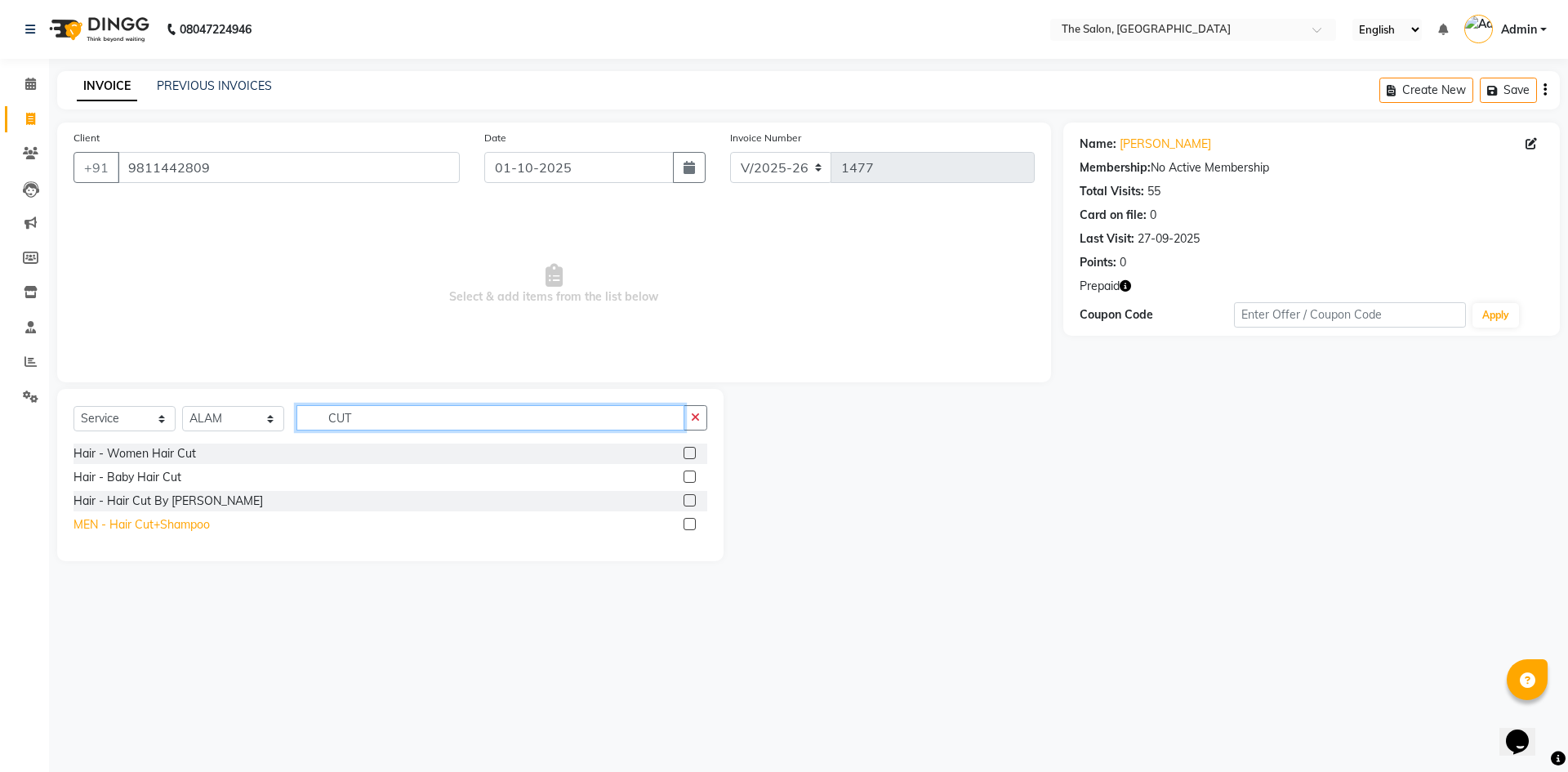
type input "CUT"
click at [120, 527] on div "MEN - Hair Cut+Shampoo" at bounding box center [141, 524] width 136 height 17
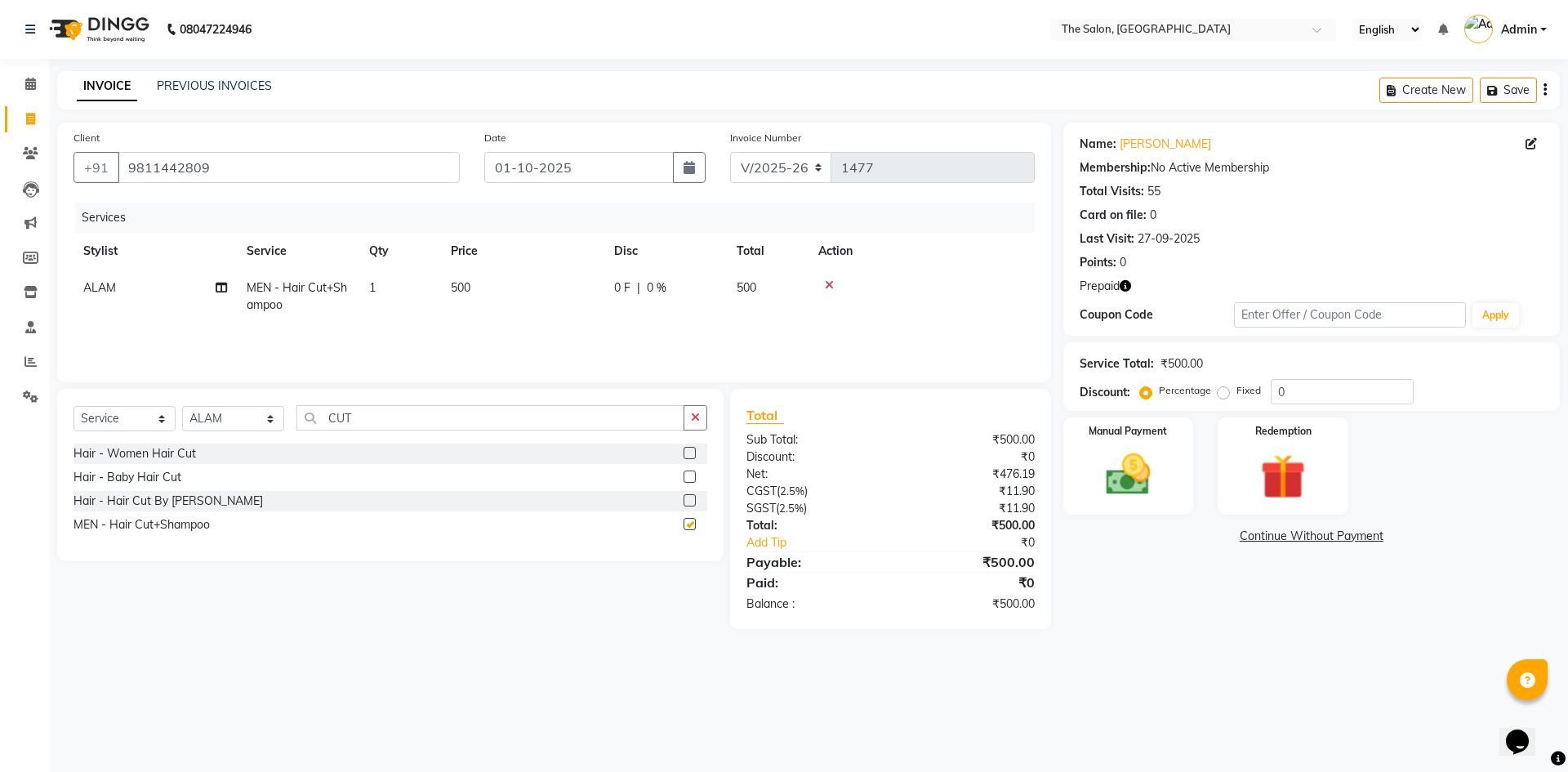
checkbox input "false"
click at [418, 409] on input "CUT" at bounding box center [491, 417] width 388 height 25
type input "C"
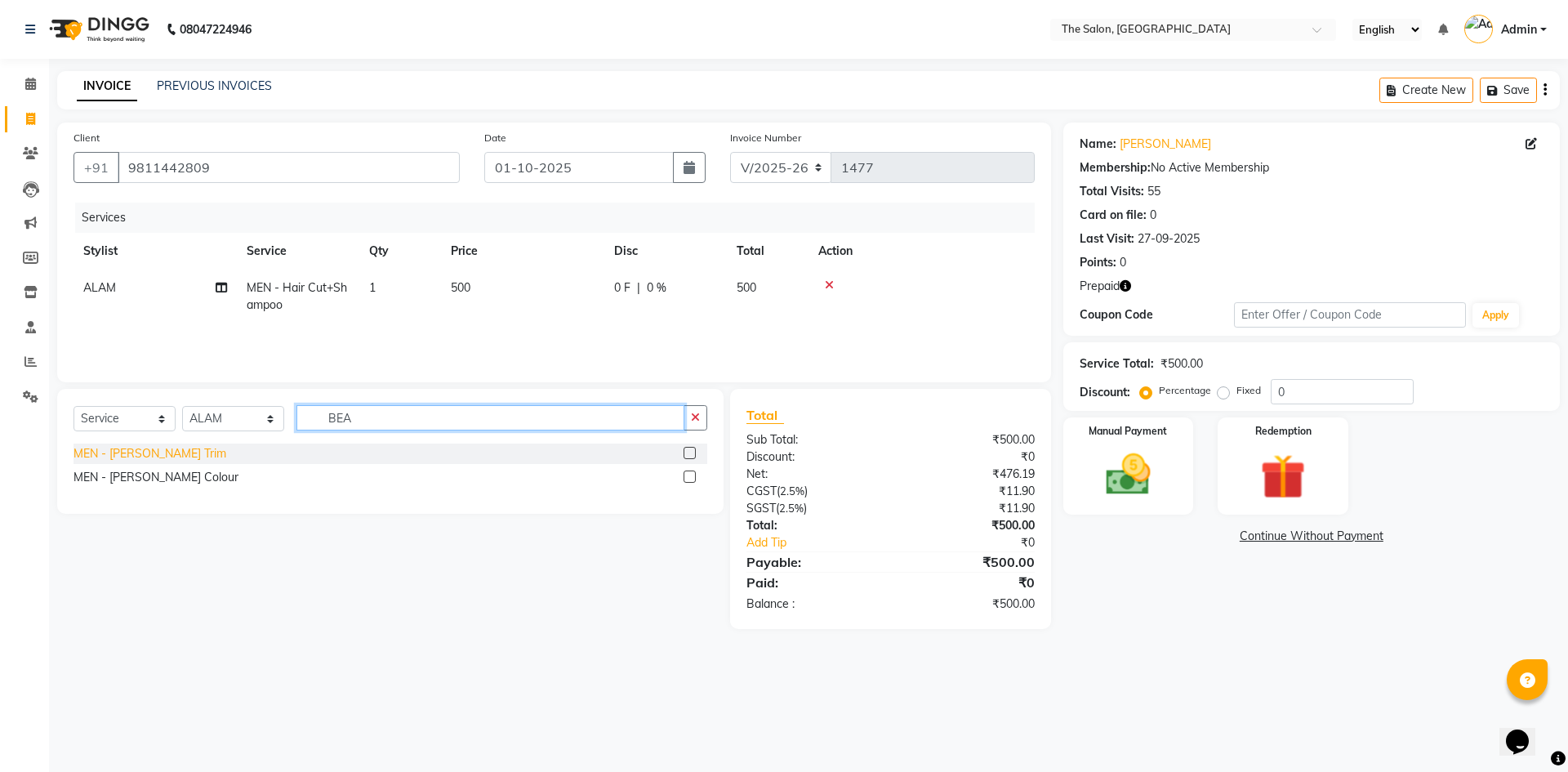
type input "BEA"
click at [123, 454] on div "MEN - [PERSON_NAME] Trim" at bounding box center [149, 454] width 153 height 17
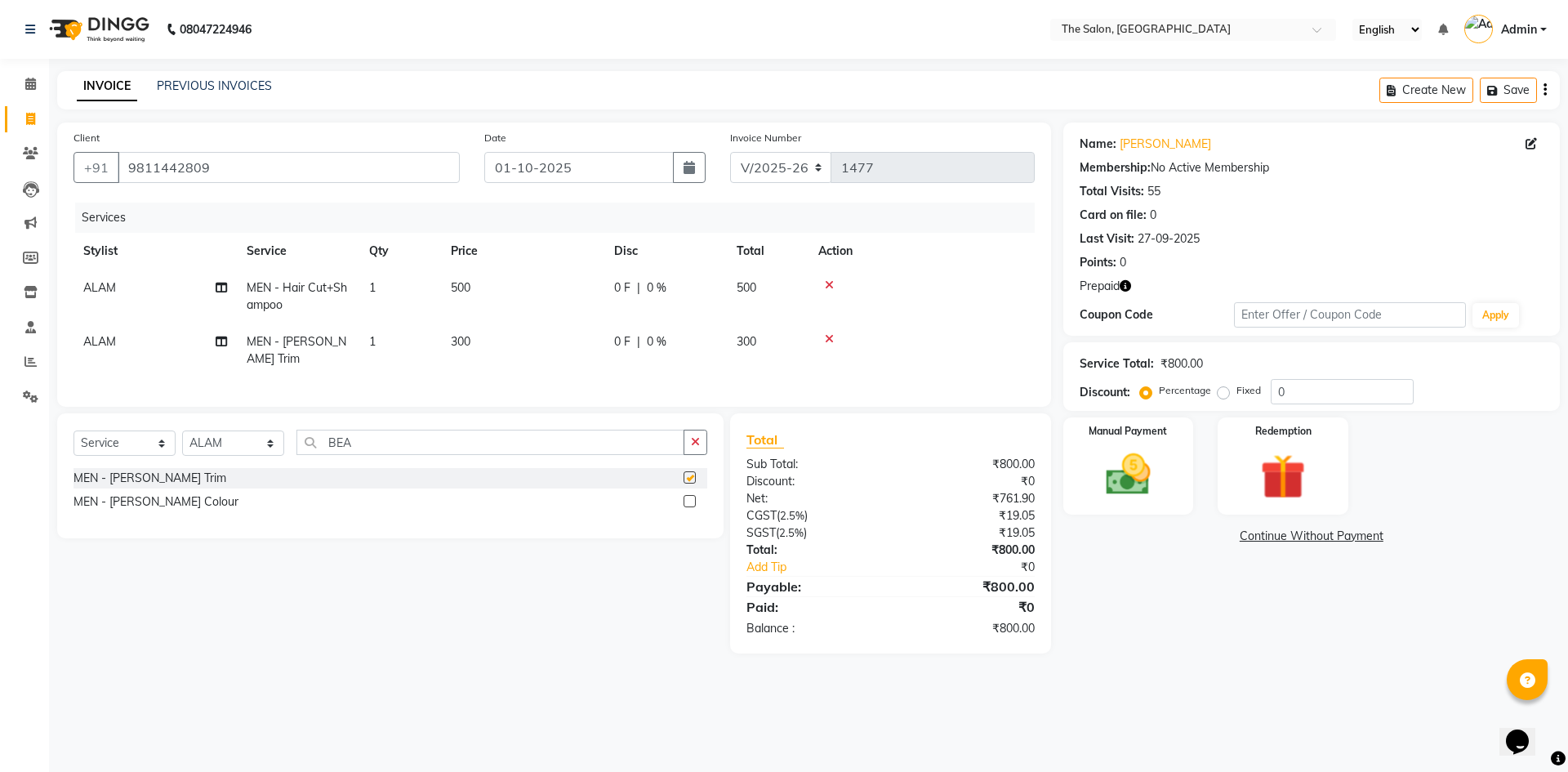
checkbox input "false"
click at [393, 281] on td "1" at bounding box center [400, 296] width 82 height 53
select select "22746"
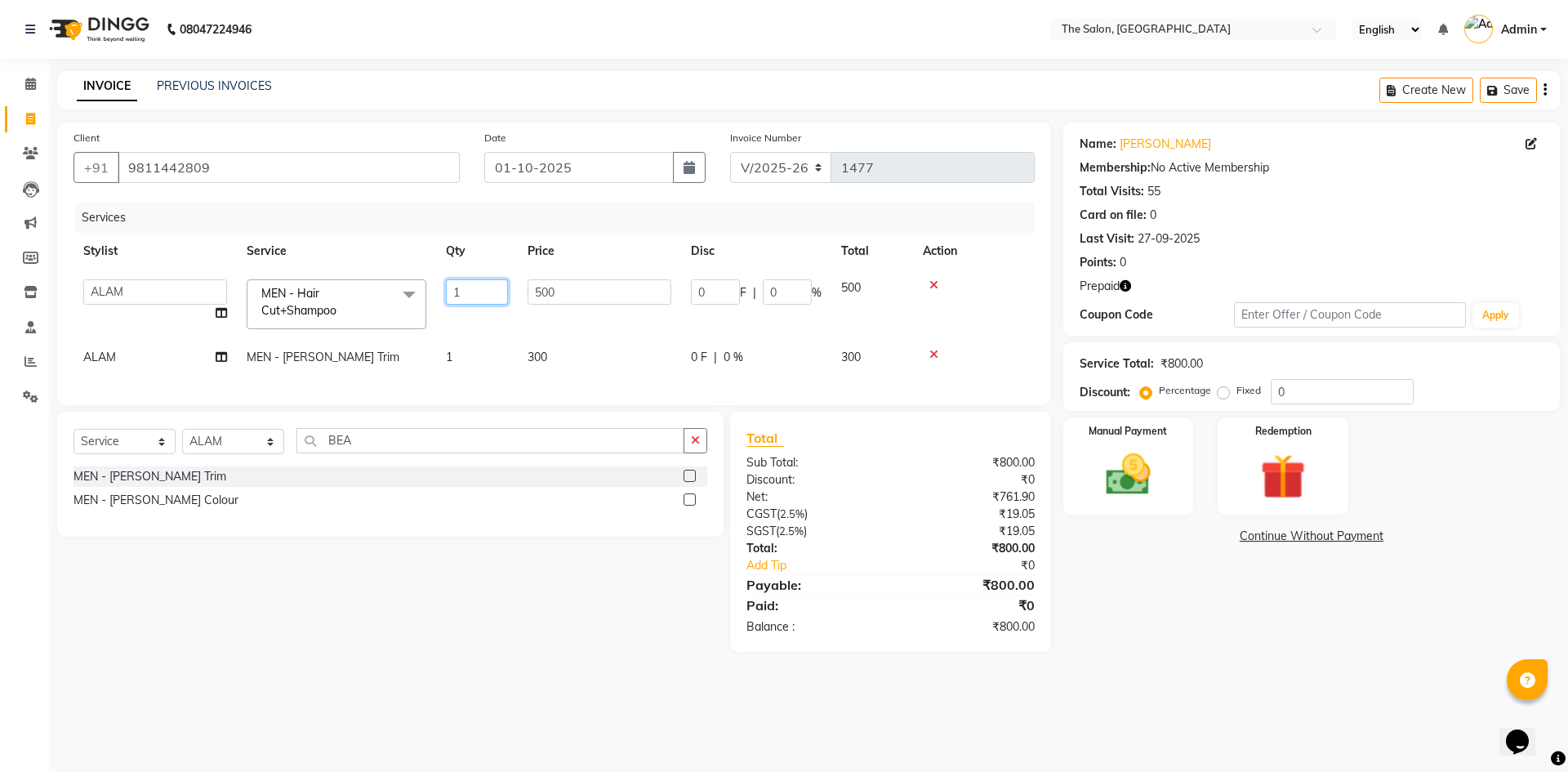
click at [465, 289] on input "1" at bounding box center [477, 292] width 62 height 25
type input "2"
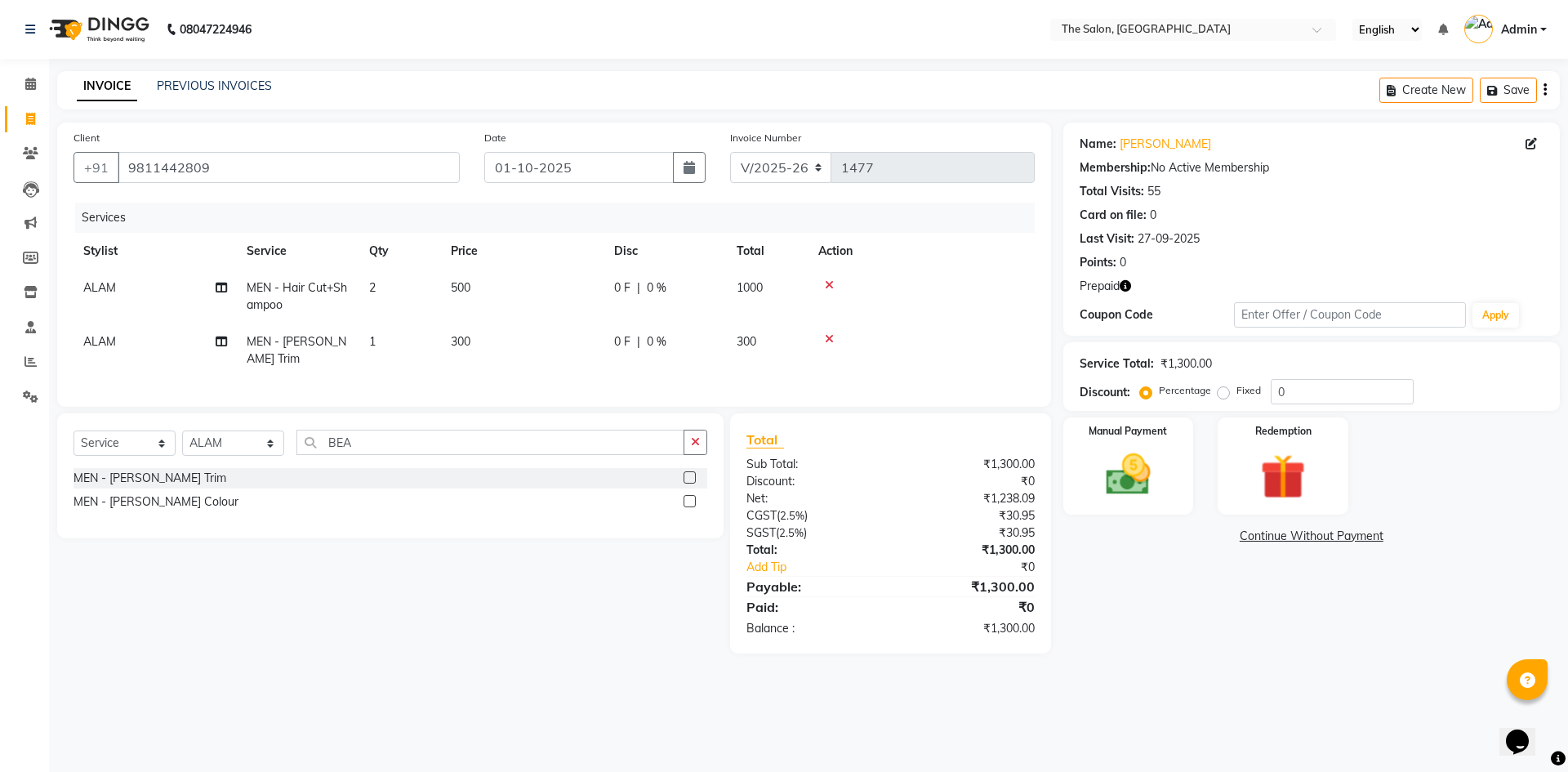
click at [486, 338] on tr "ALAM MEN - [PERSON_NAME] Trim 1 300 0 F | 0 % 300" at bounding box center [554, 350] width 962 height 53
click at [378, 353] on td "1" at bounding box center [400, 350] width 82 height 53
select select "22746"
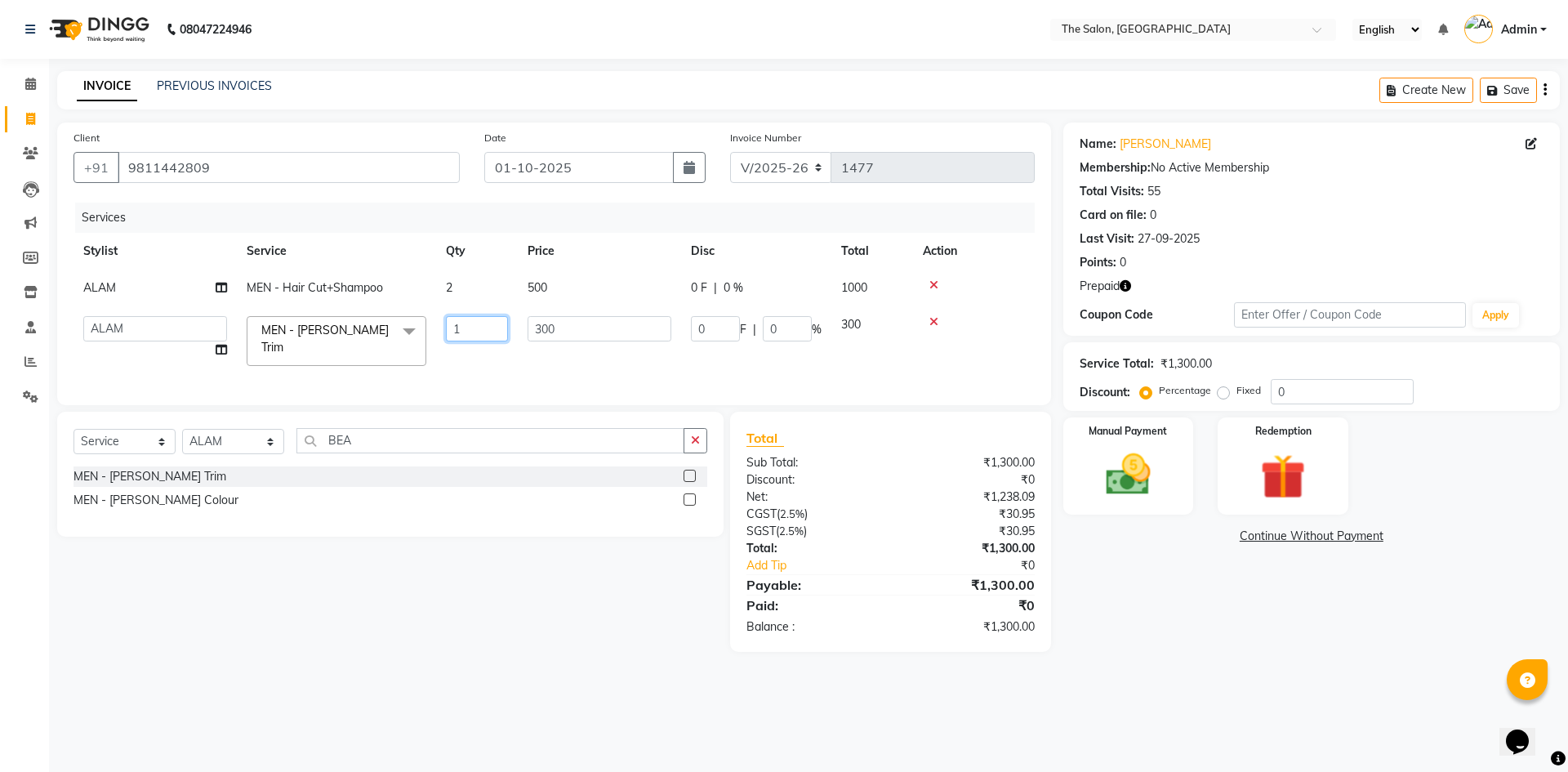
click at [458, 324] on input "1" at bounding box center [477, 328] width 62 height 25
type input "2"
click at [431, 436] on input "BEA" at bounding box center [491, 440] width 388 height 25
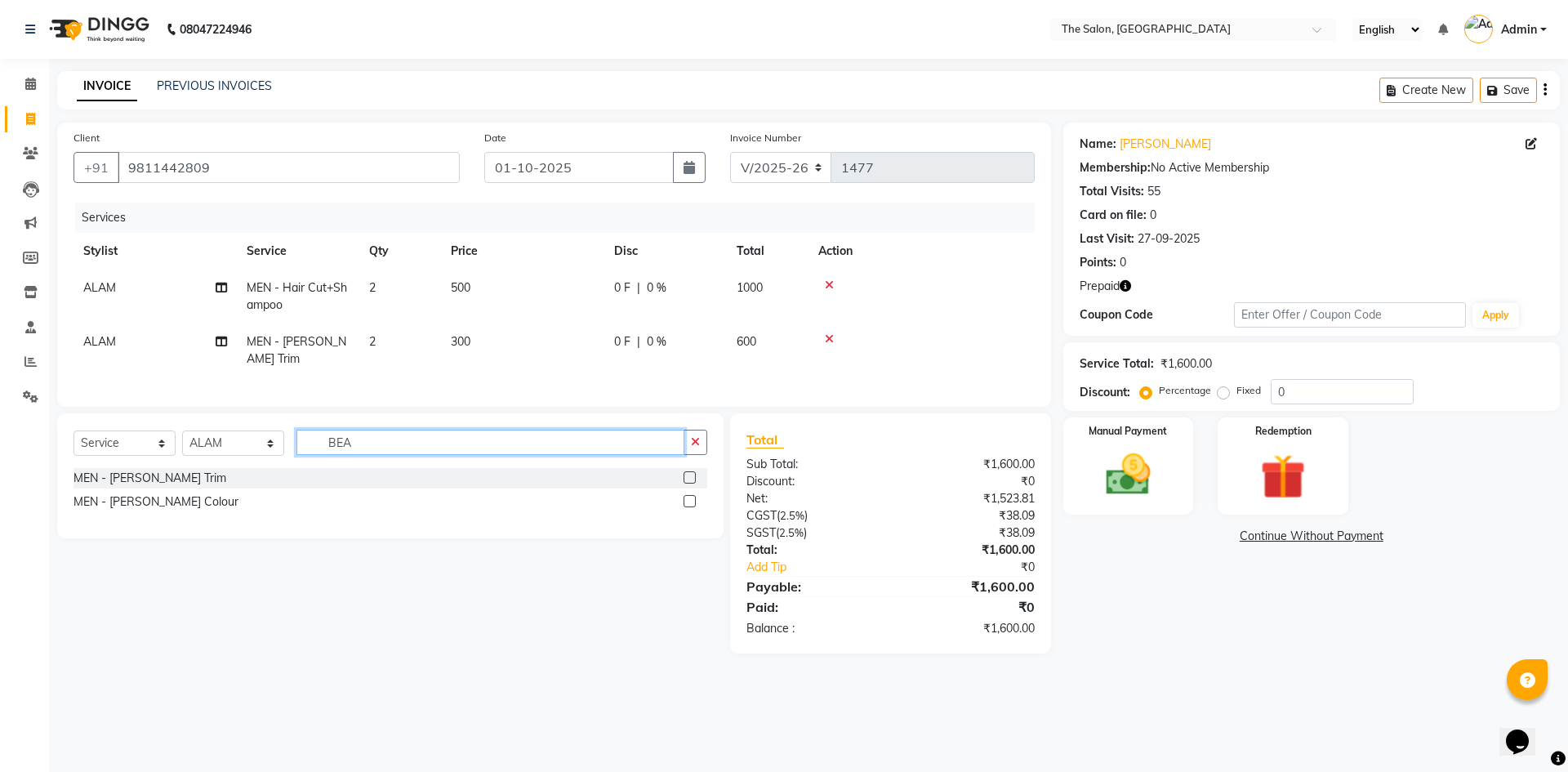
click at [484, 430] on input "BEA" at bounding box center [491, 442] width 388 height 25
click at [1257, 466] on img at bounding box center [1283, 476] width 76 height 58
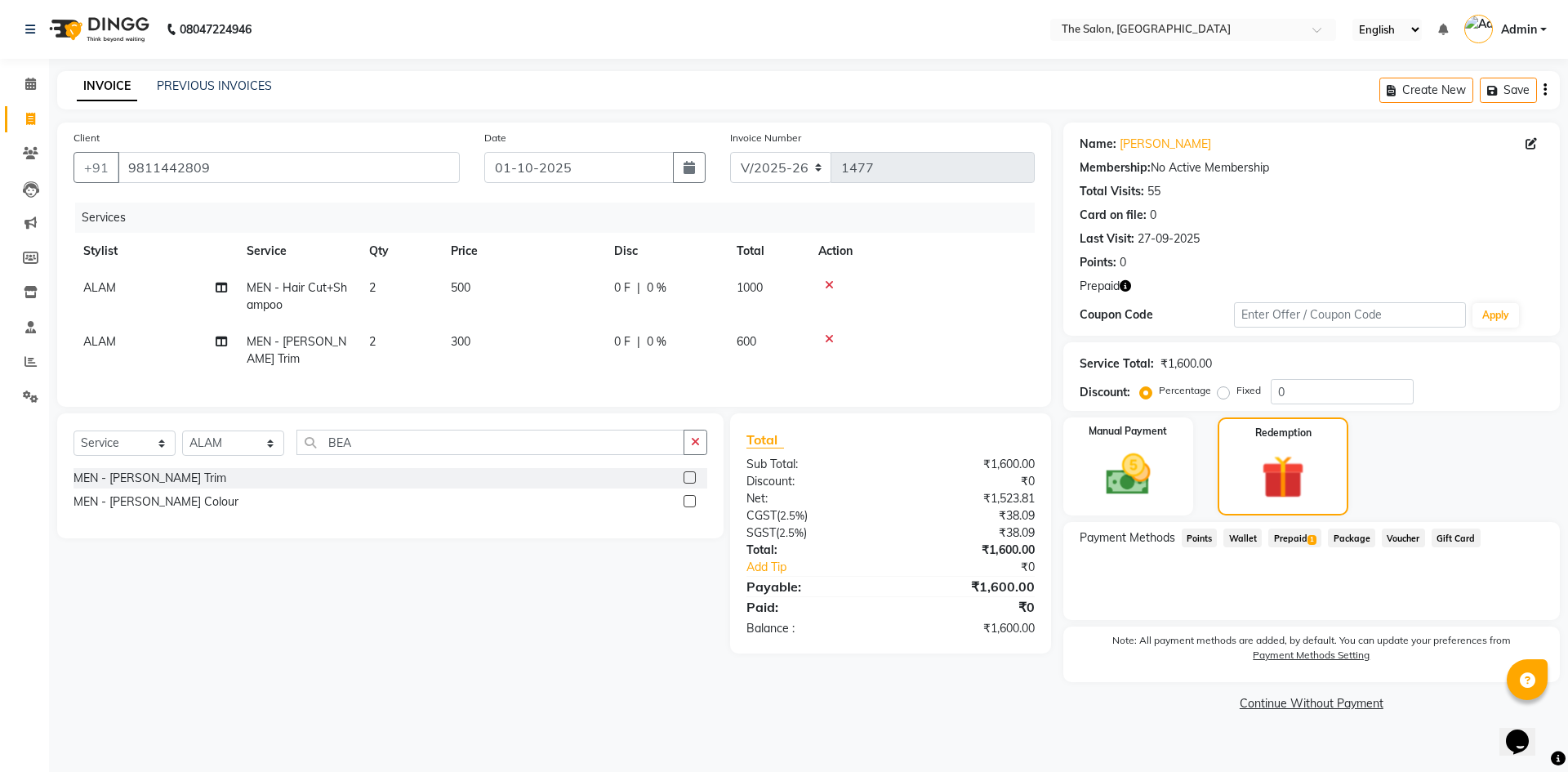
click at [1291, 542] on span "Prepaid 1" at bounding box center [1295, 538] width 53 height 19
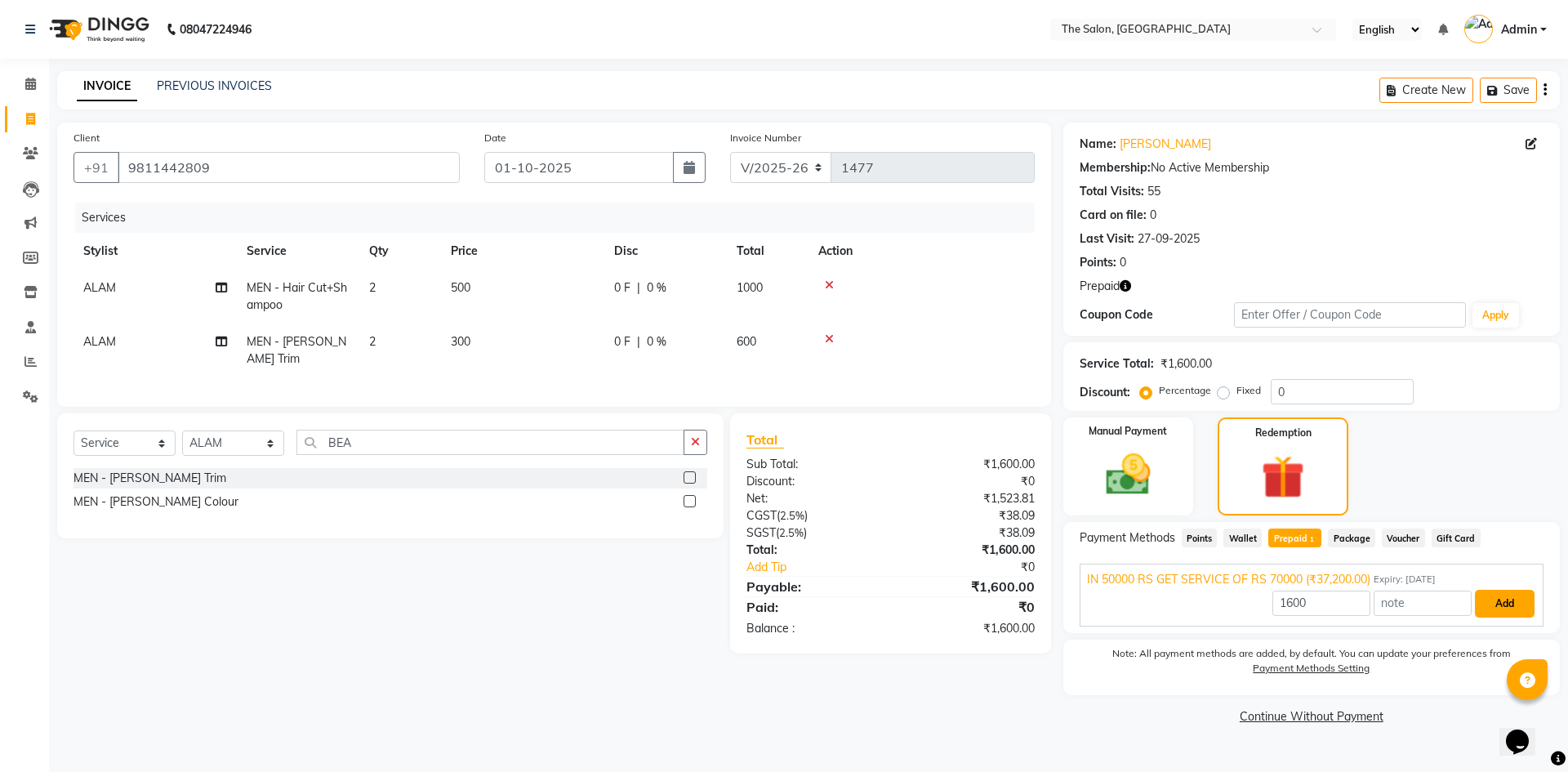
click at [1515, 598] on button "Add" at bounding box center [1504, 604] width 60 height 28
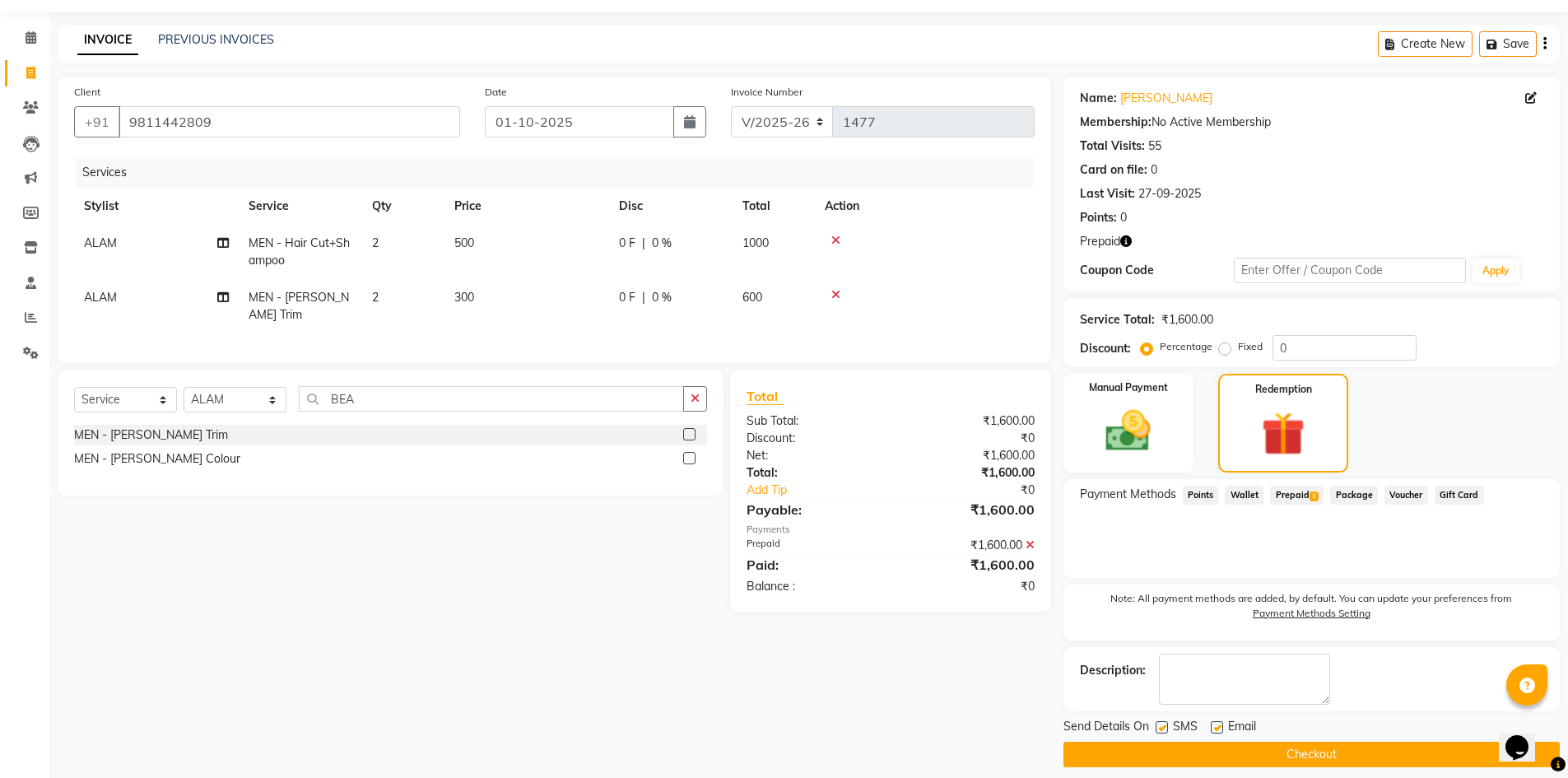
scroll to position [61, 0]
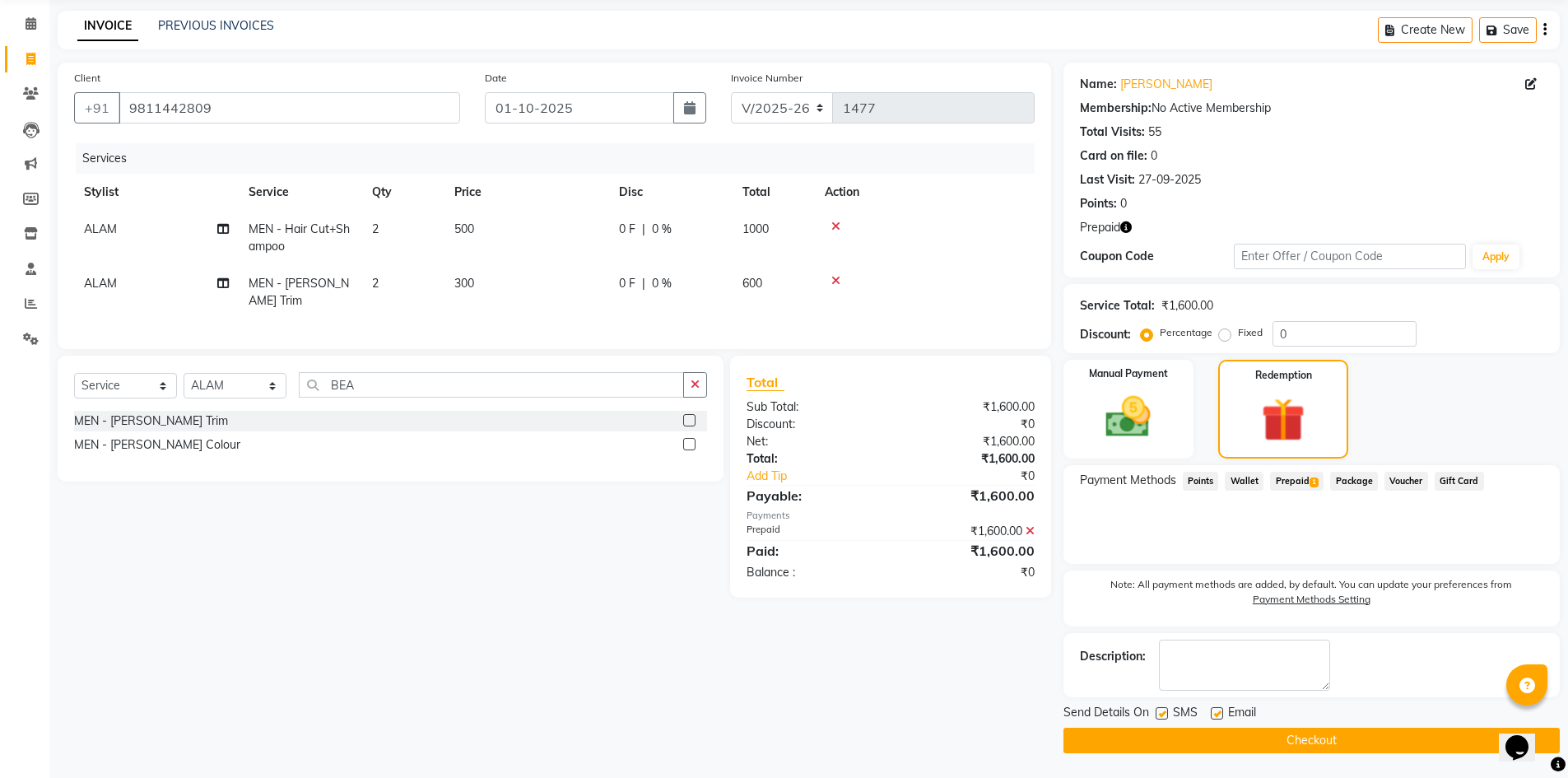
click at [1252, 742] on button "Checkout" at bounding box center [1311, 740] width 496 height 25
